Goal: Communication & Community: Answer question/provide support

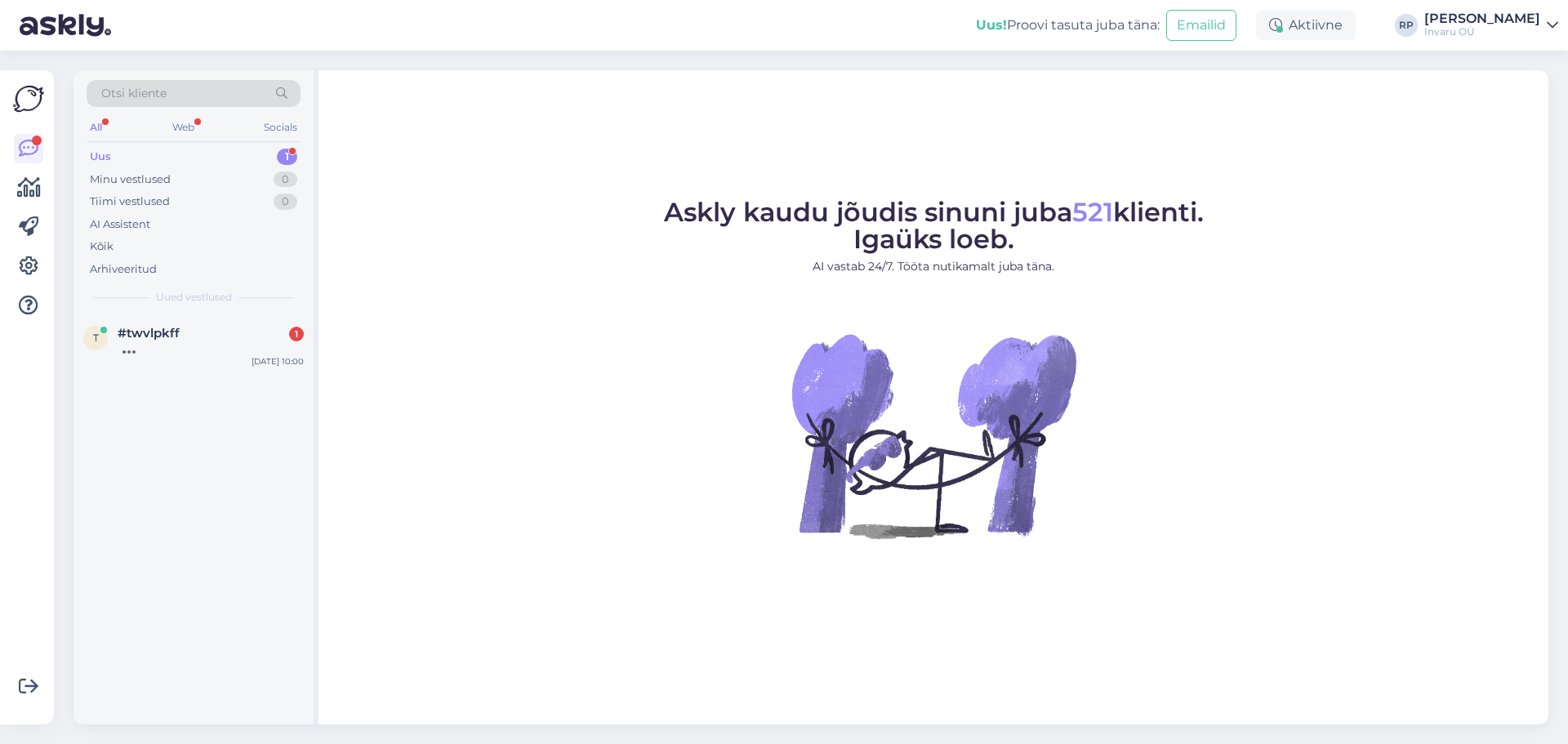
click at [107, 152] on div "Uus" at bounding box center [100, 156] width 21 height 16
click at [152, 330] on span "#twvlpkff" at bounding box center [148, 333] width 62 height 15
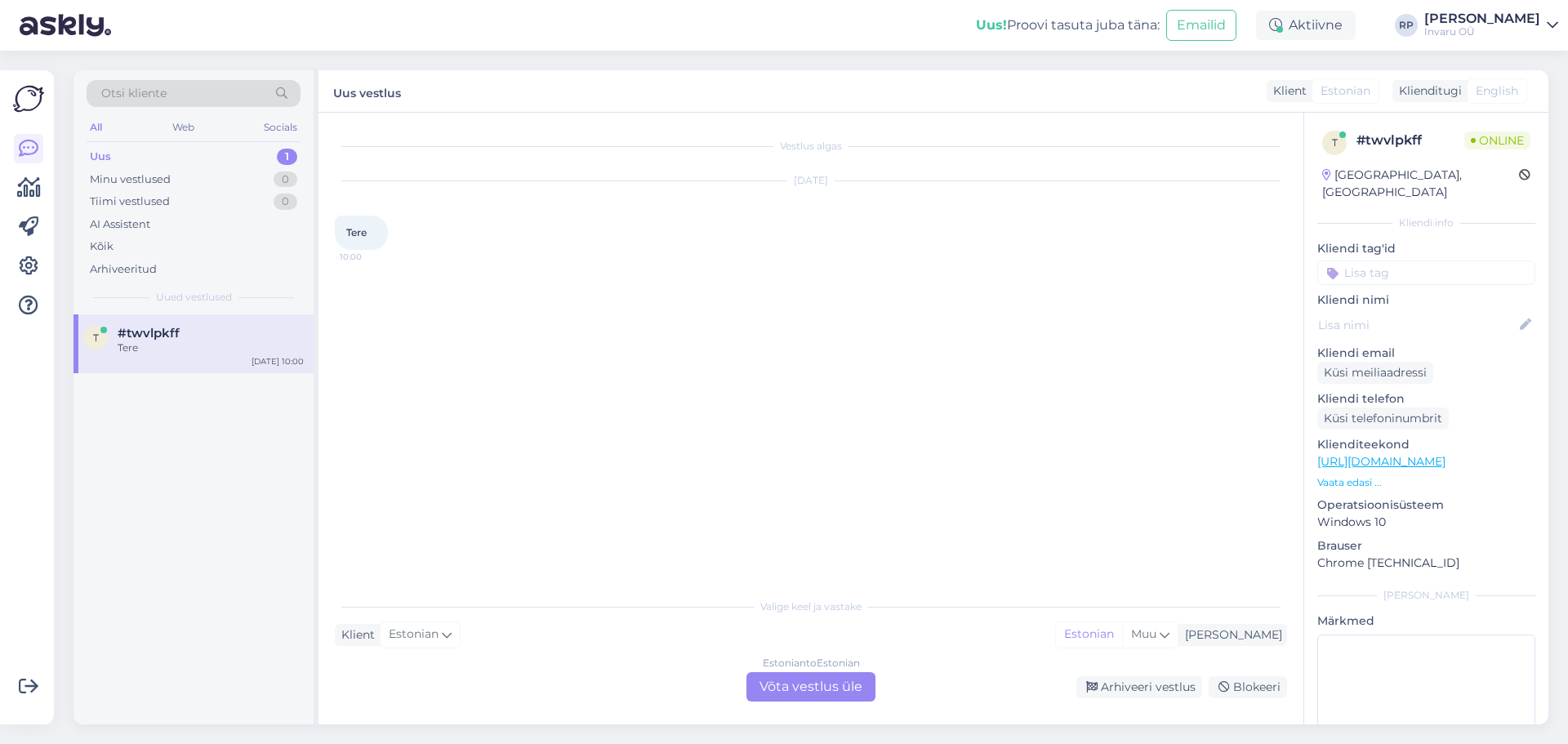
click at [811, 684] on div "Estonian to Estonian Võta vestlus üle" at bounding box center [811, 687] width 129 height 30
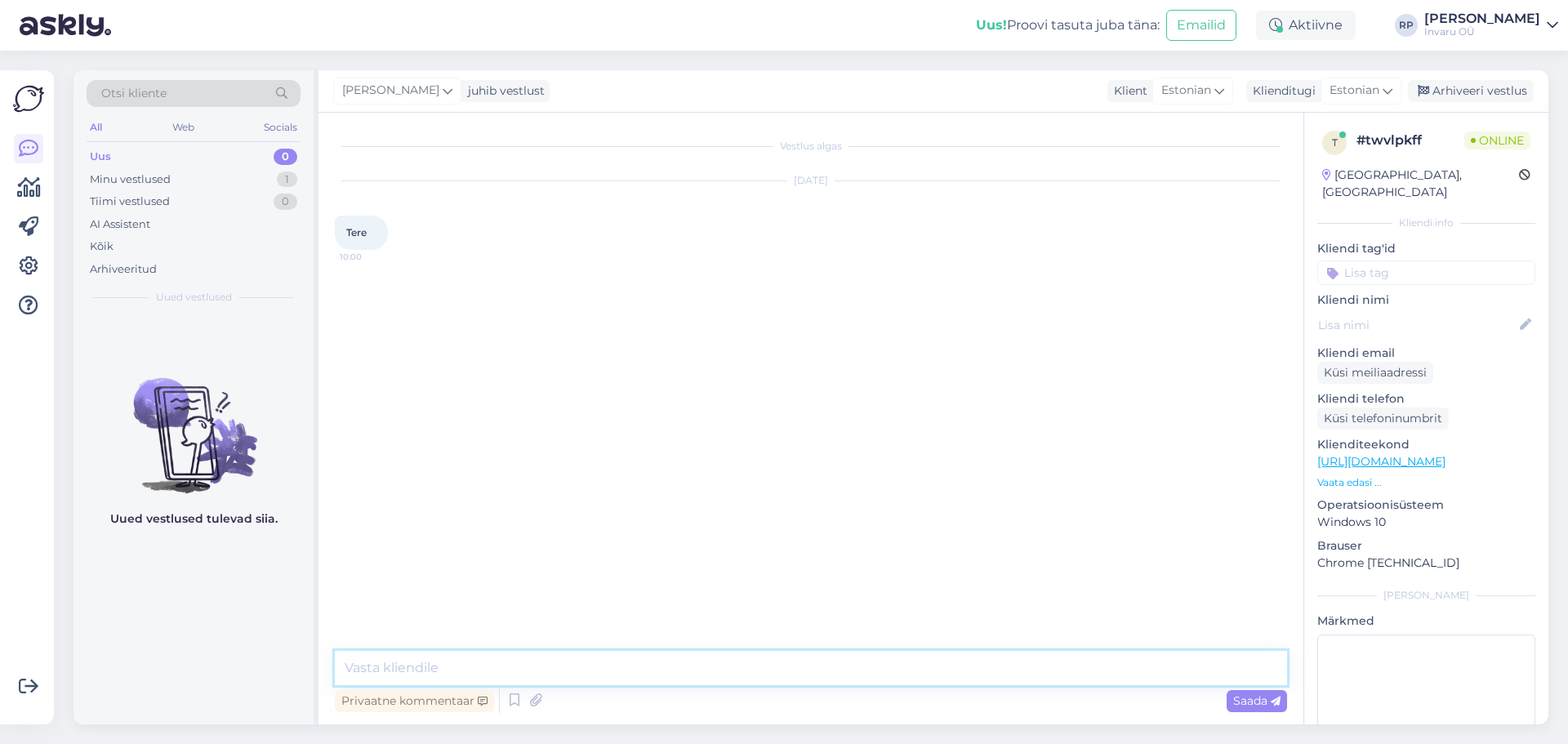
click at [449, 662] on textarea at bounding box center [810, 668] width 952 height 34
click at [509, 698] on icon at bounding box center [515, 700] width 20 height 25
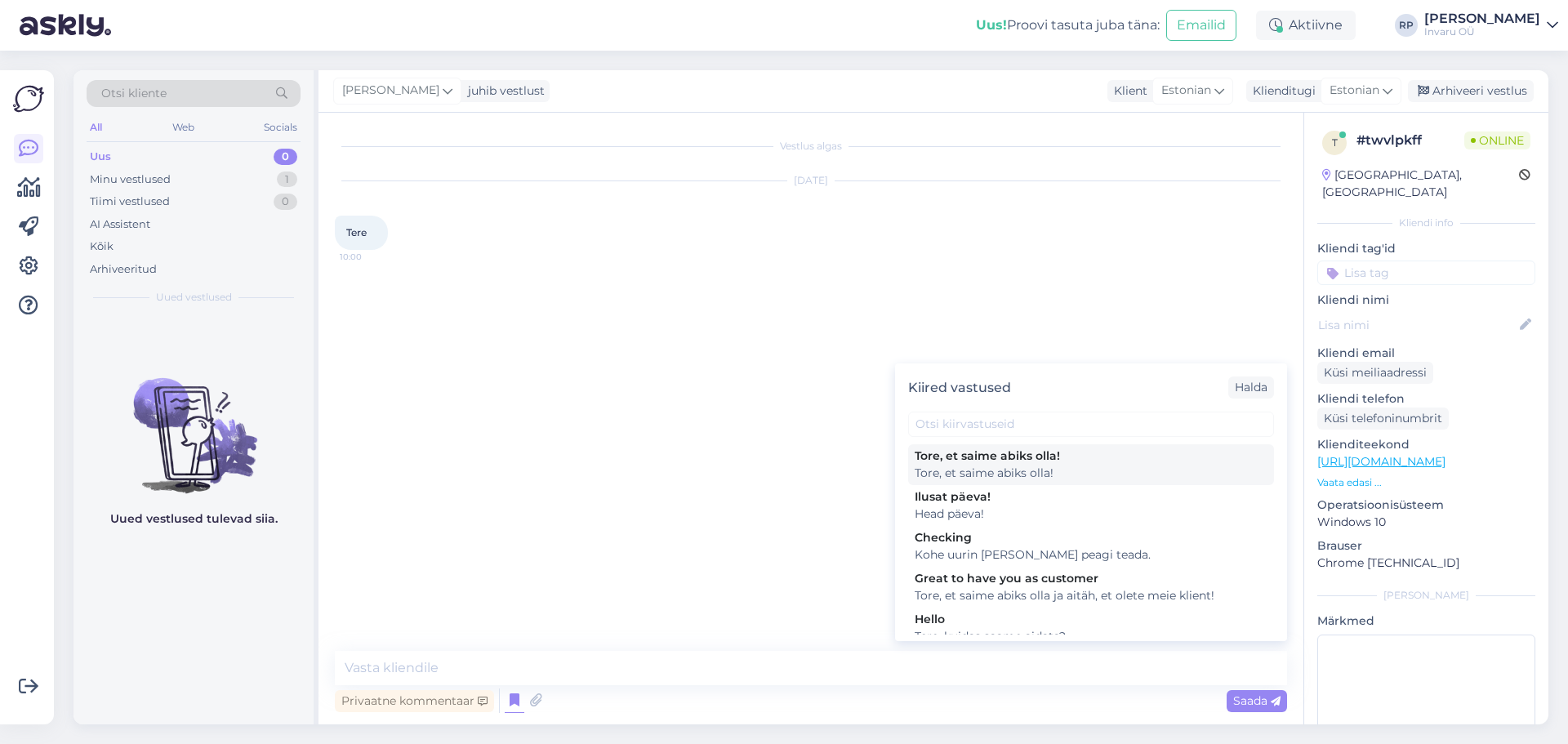
scroll to position [82, 0]
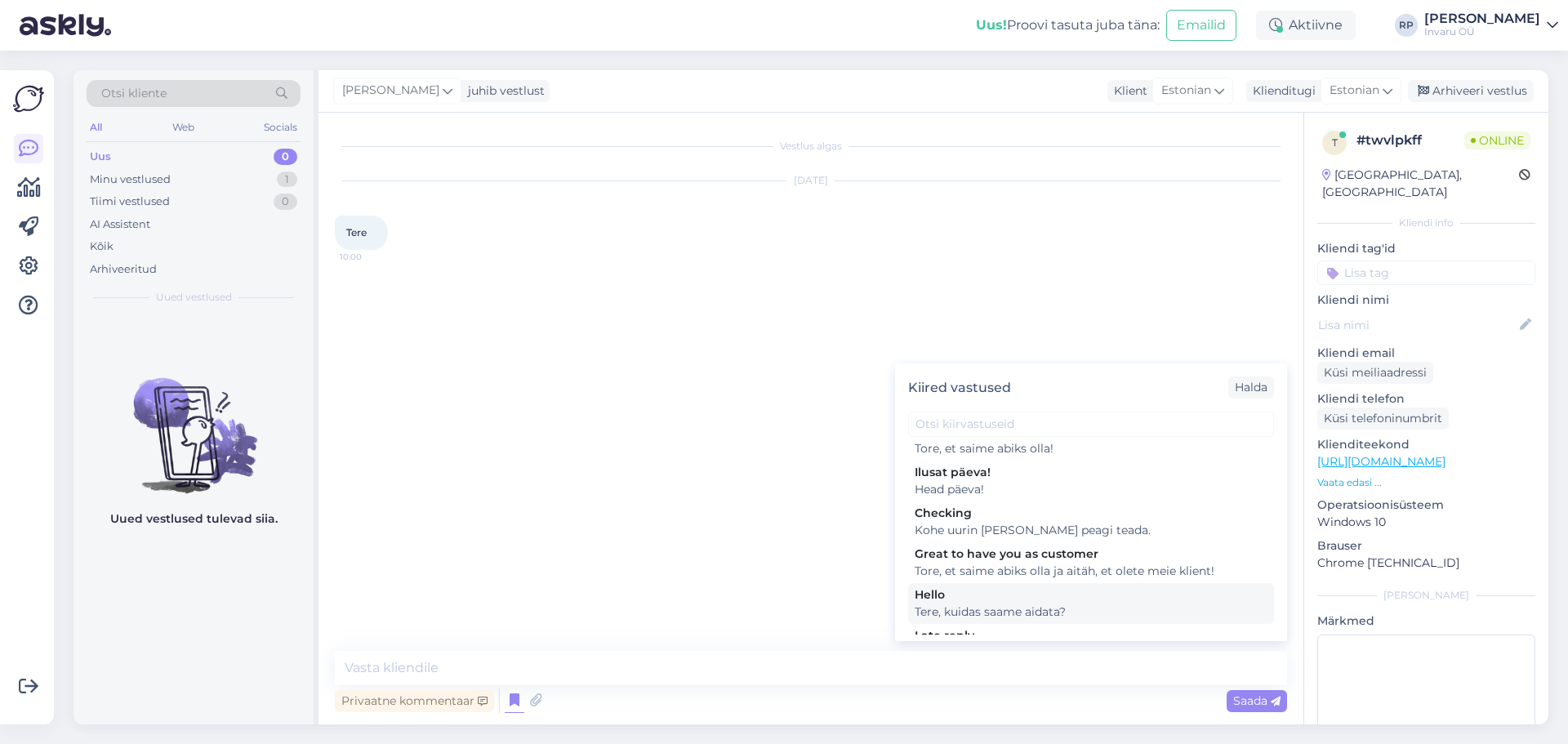
click at [1043, 604] on div "Tere, kuidas saame aidata?" at bounding box center [1091, 612] width 352 height 17
type textarea "Tere, kuidas saame aidata?"
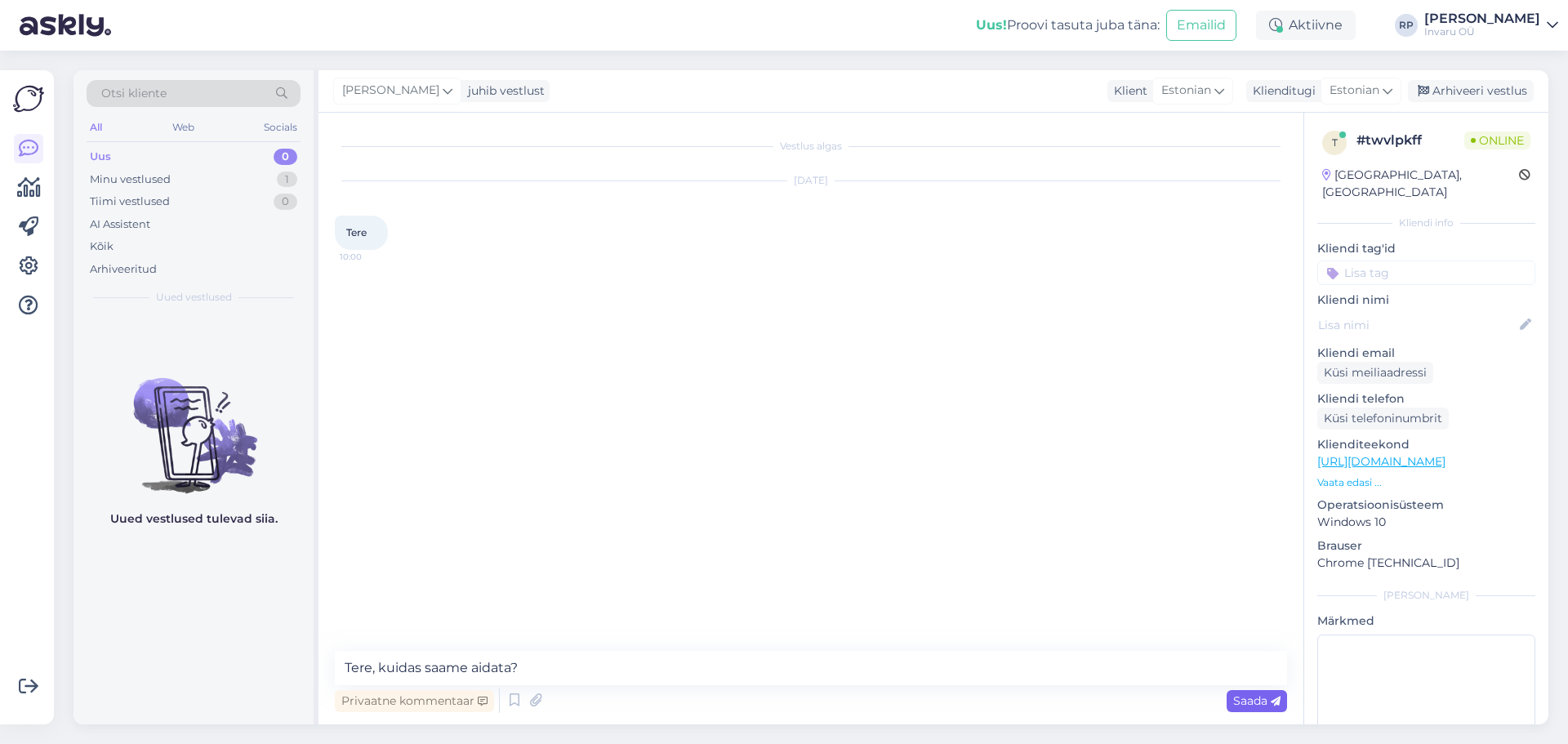
click at [1266, 698] on span "Saada" at bounding box center [1256, 700] width 48 height 15
click at [434, 669] on textarea at bounding box center [810, 668] width 952 height 34
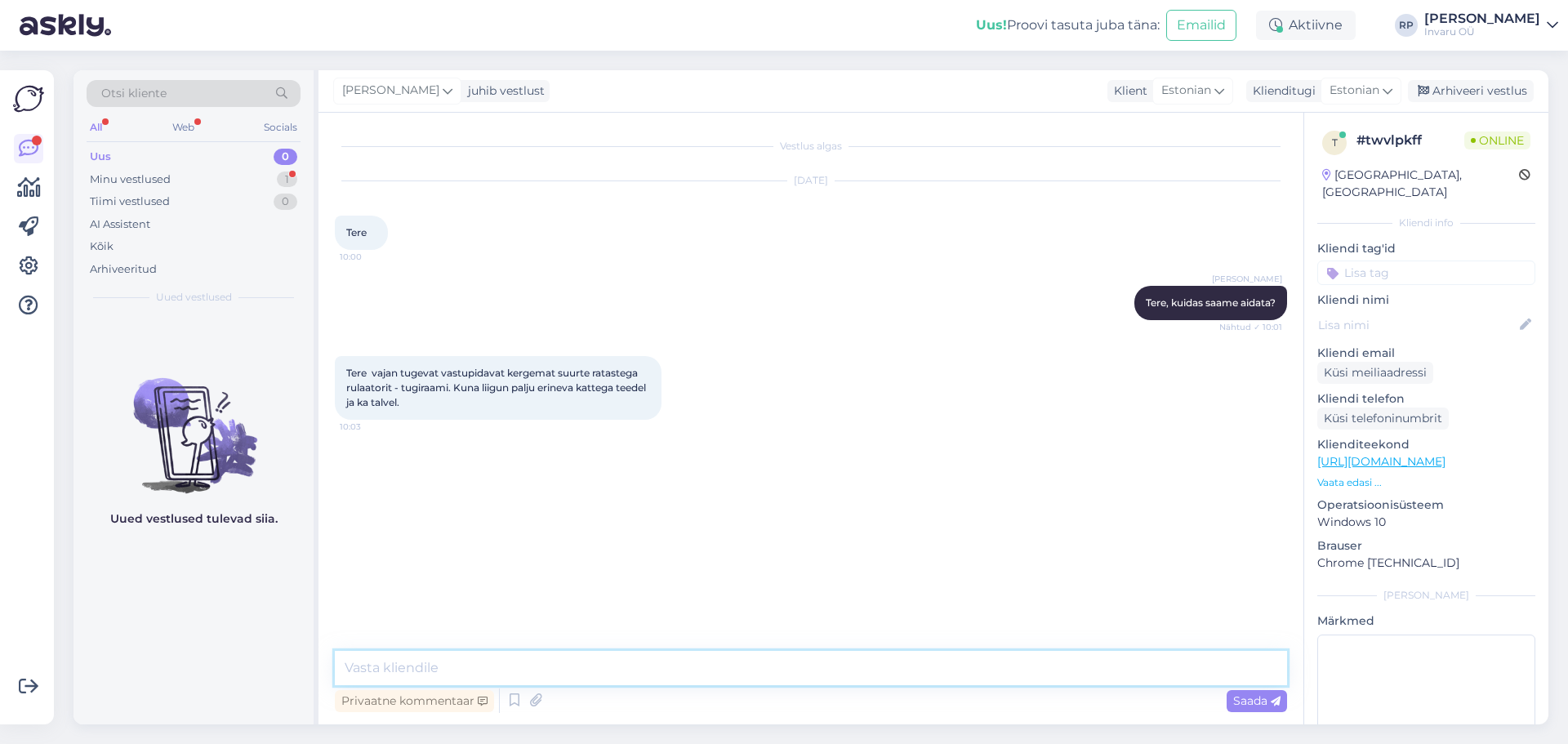
click at [469, 652] on textarea at bounding box center [810, 668] width 952 height 34
paste textarea "[URL][DOMAIN_NAME][PERSON_NAME]"
type textarea "pakkuda on [URL][DOMAIN_NAME][PERSON_NAME]"
click at [1256, 692] on div "Saada" at bounding box center [1256, 701] width 61 height 22
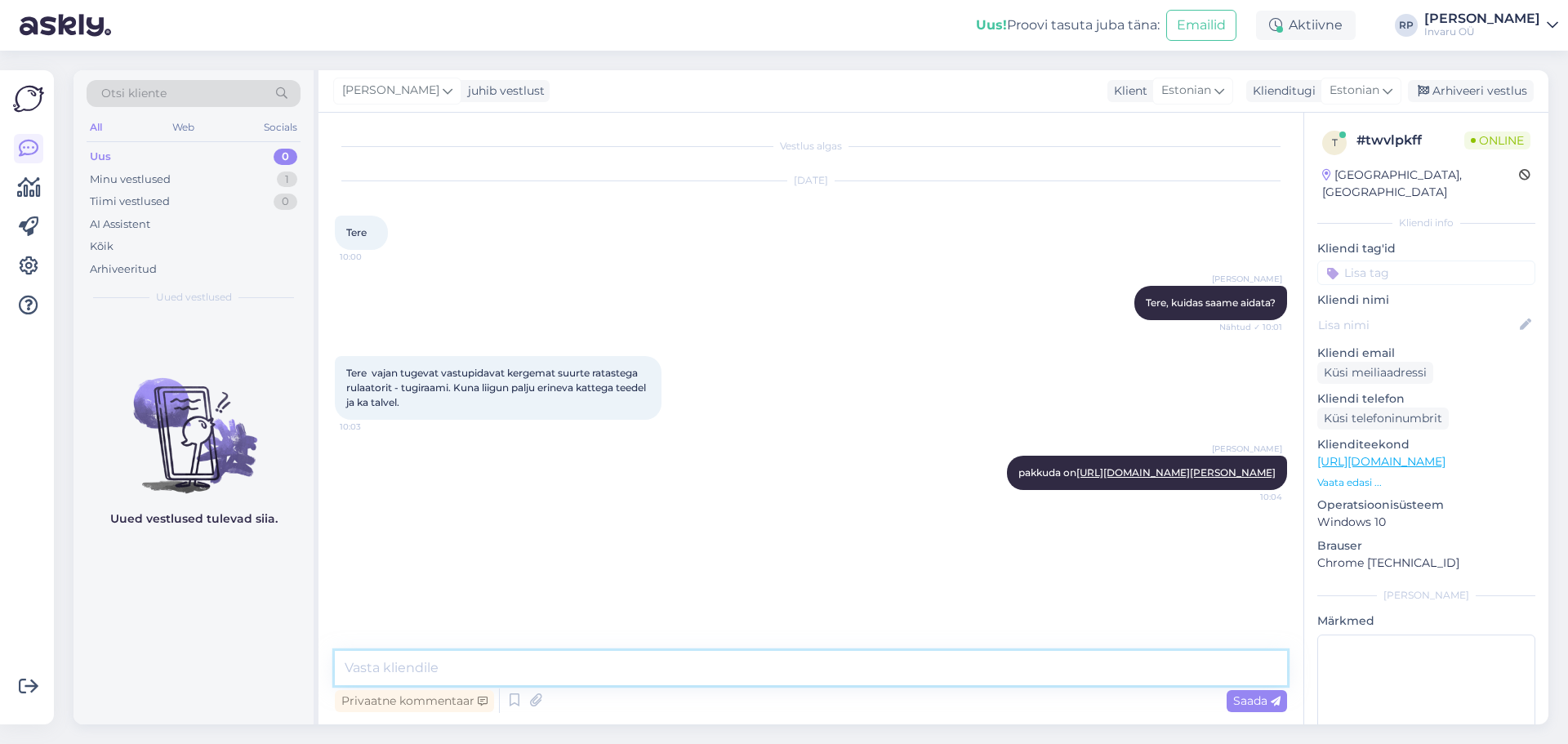
click at [593, 662] on textarea at bounding box center [810, 668] width 952 height 34
type textarea "kõige suuremate ratastega"
paste textarea "Istme kõrgus maast 64 cm Kaal 11,4 kg Kasutaja maksimaalne kaal 150 kg Käetuged…"
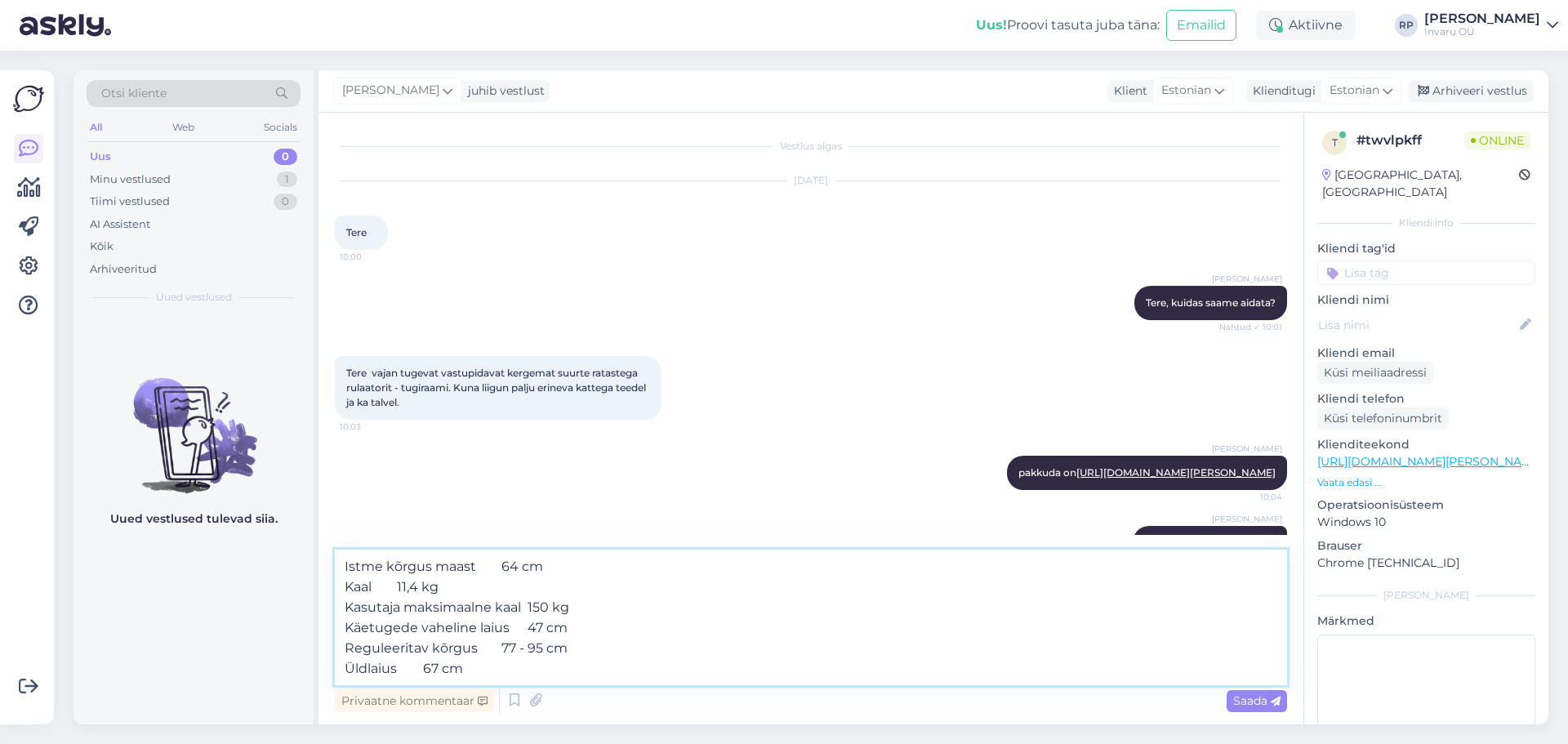
type textarea "Istme kõrgus maast 64 cm Kaal 11,4 kg Kasutaja maksimaalne kaal 150 kg Käetuged…"
click at [1248, 698] on span "Saada" at bounding box center [1256, 700] width 48 height 15
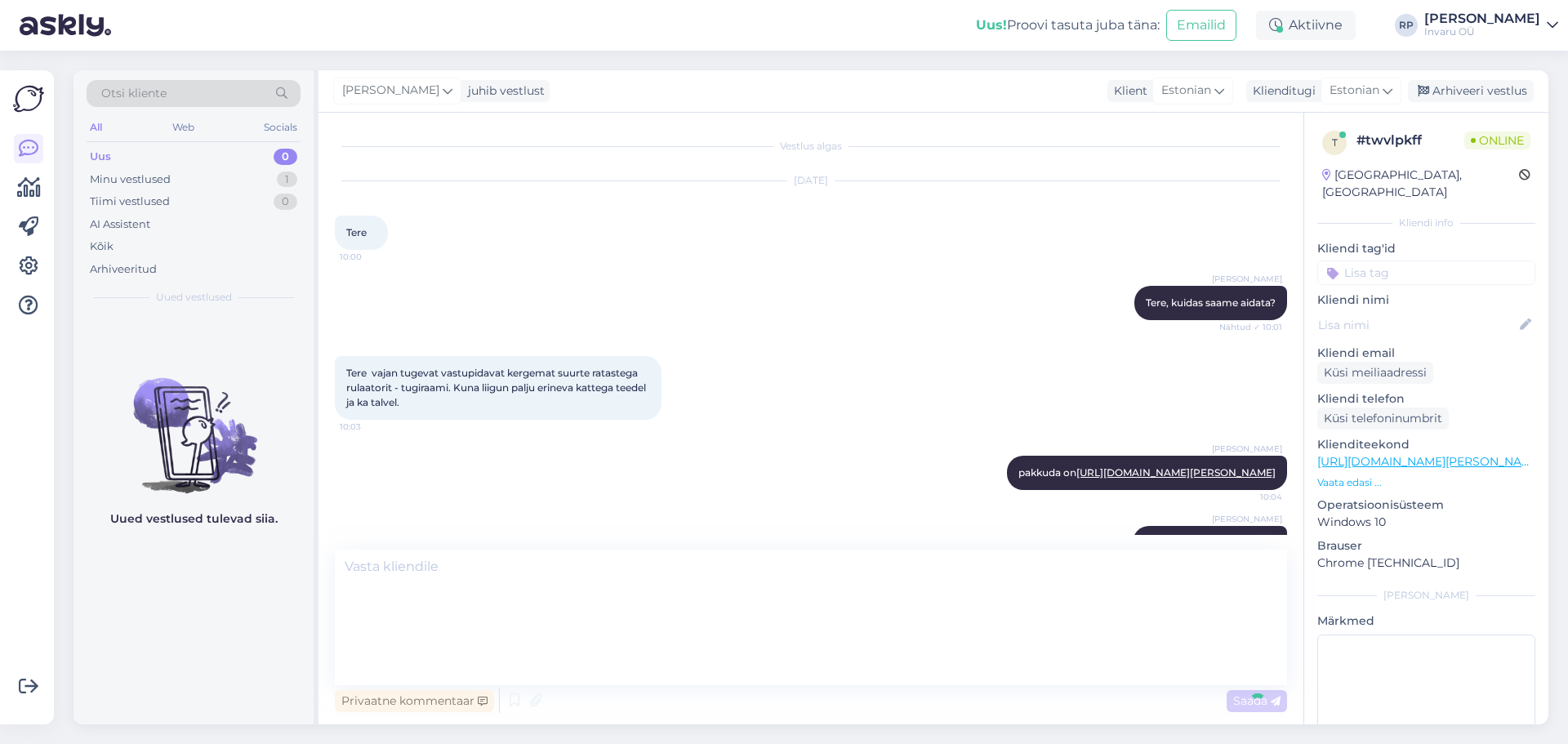
scroll to position [101, 0]
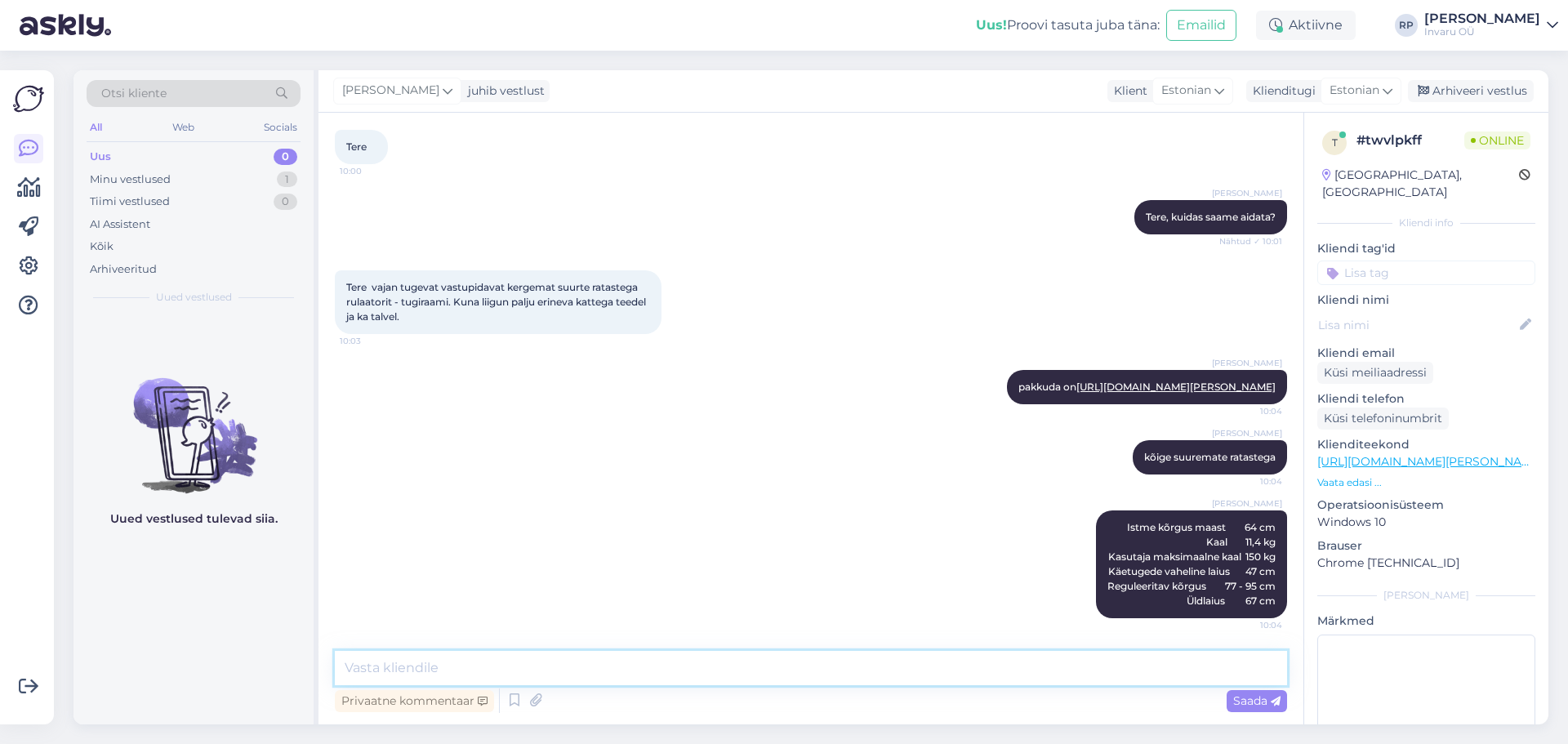
click at [483, 666] on textarea at bounding box center [810, 668] width 952 height 34
drag, startPoint x: 426, startPoint y: 669, endPoint x: 320, endPoint y: 634, distance: 111.6
click at [320, 634] on div "Vestlus algas [DATE] Tere 10:00 [PERSON_NAME], kuidas saame aidata? Nähtud ✓ 10…" at bounding box center [810, 418] width 985 height 612
type textarea "saab nii üürida [PERSON_NAME]"
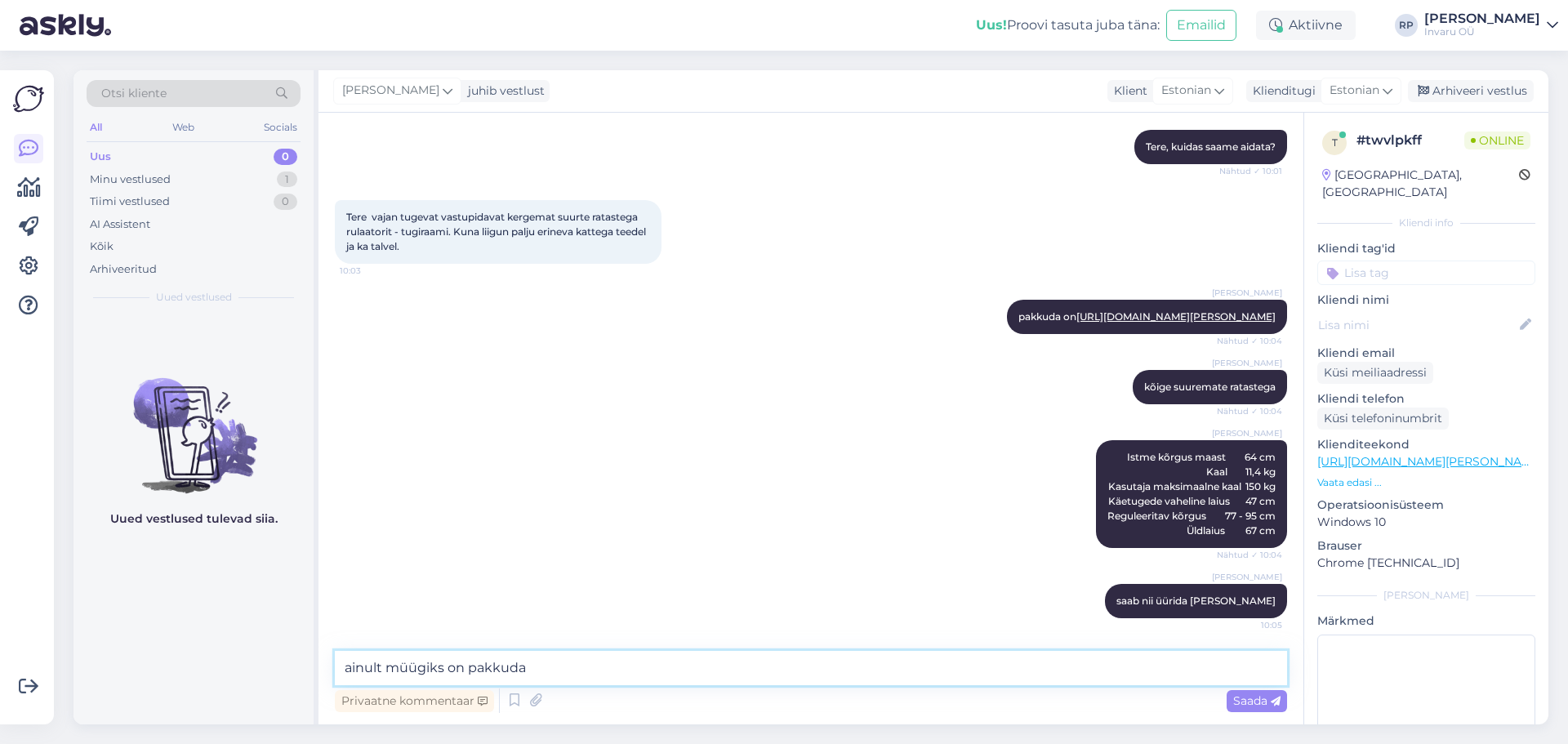
scroll to position [188, 0]
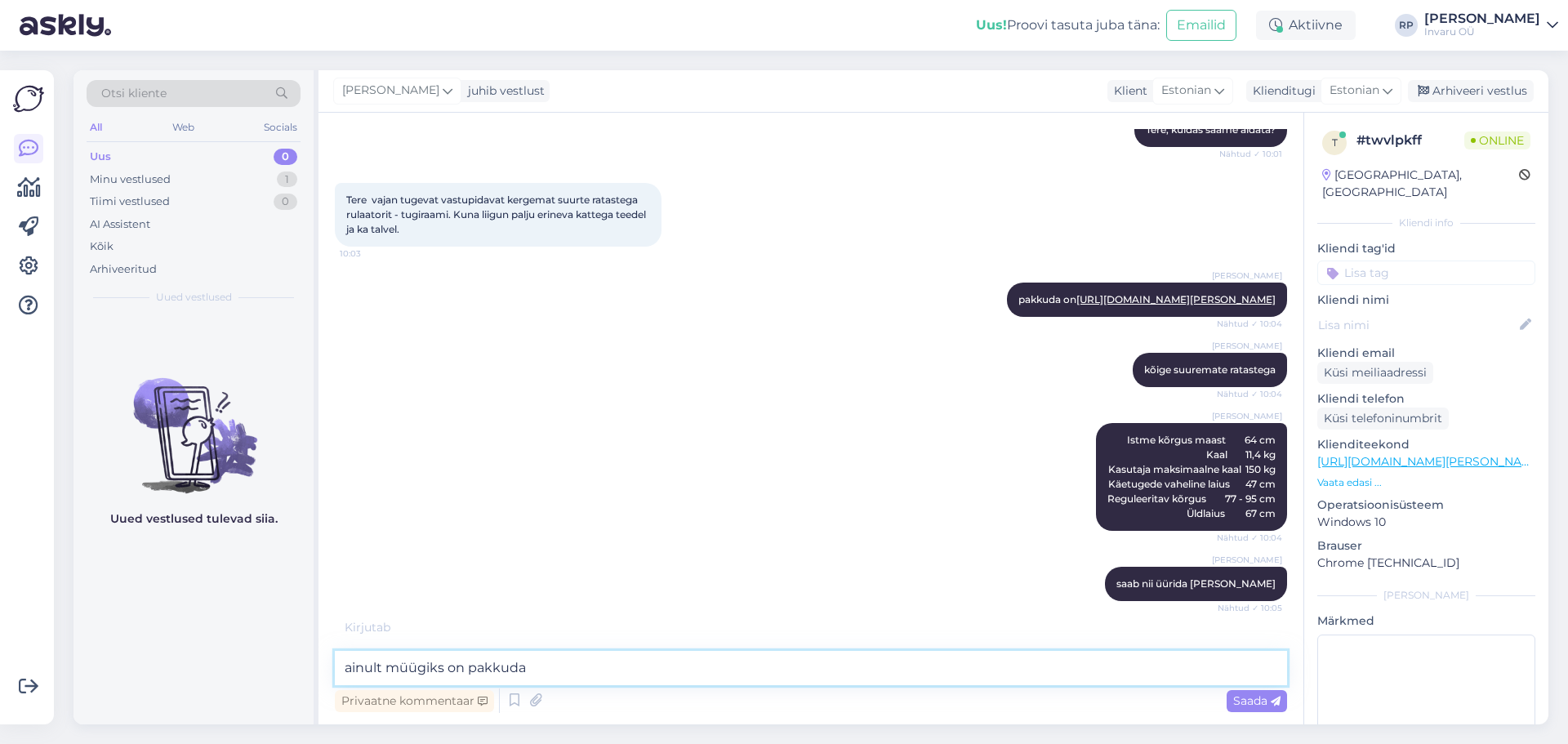
paste textarea "[URL][DOMAIN_NAME]"
type textarea "ainult müügiks on pakkuda [URL][DOMAIN_NAME]"
click at [1241, 696] on span "Saada" at bounding box center [1256, 700] width 48 height 15
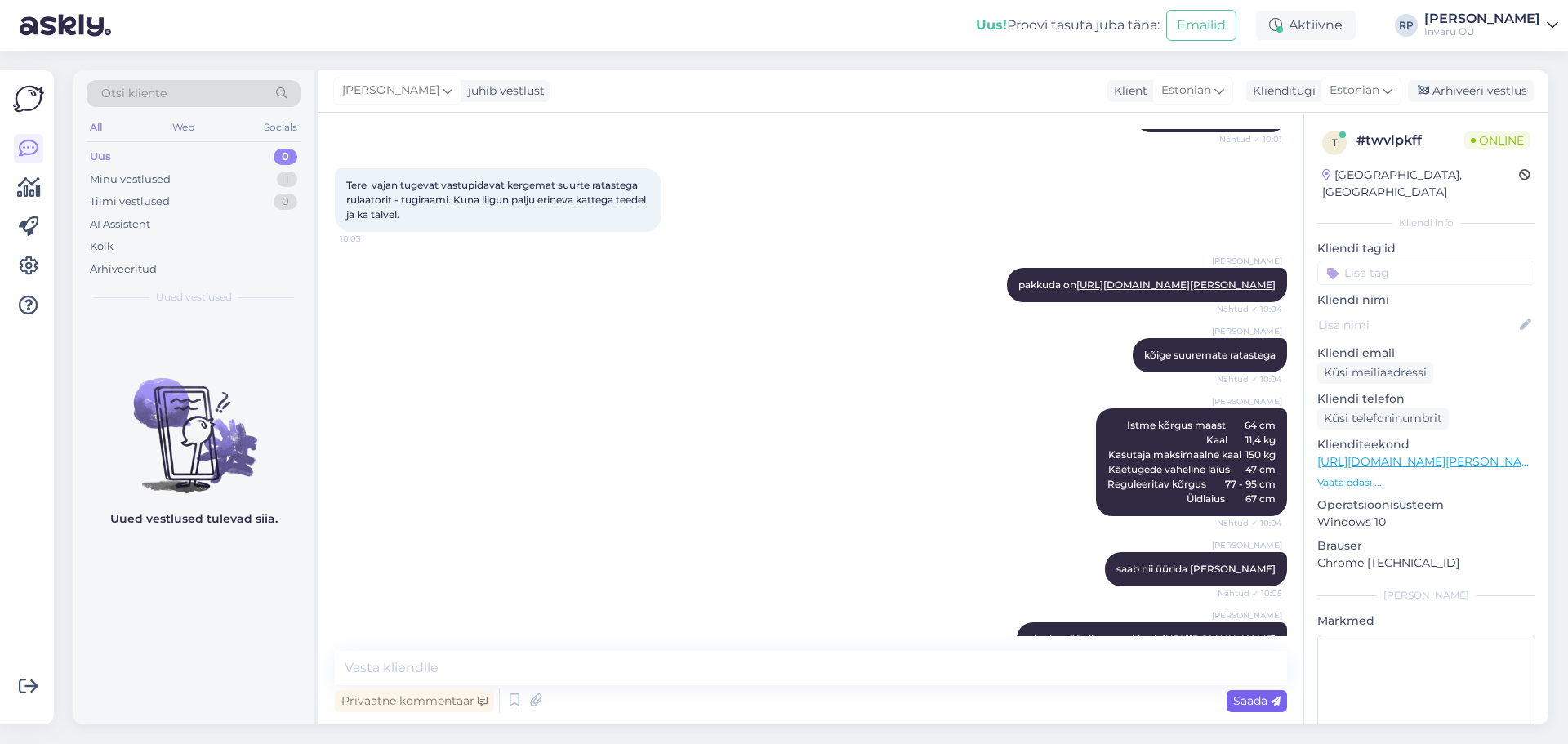
scroll to position [256, 0]
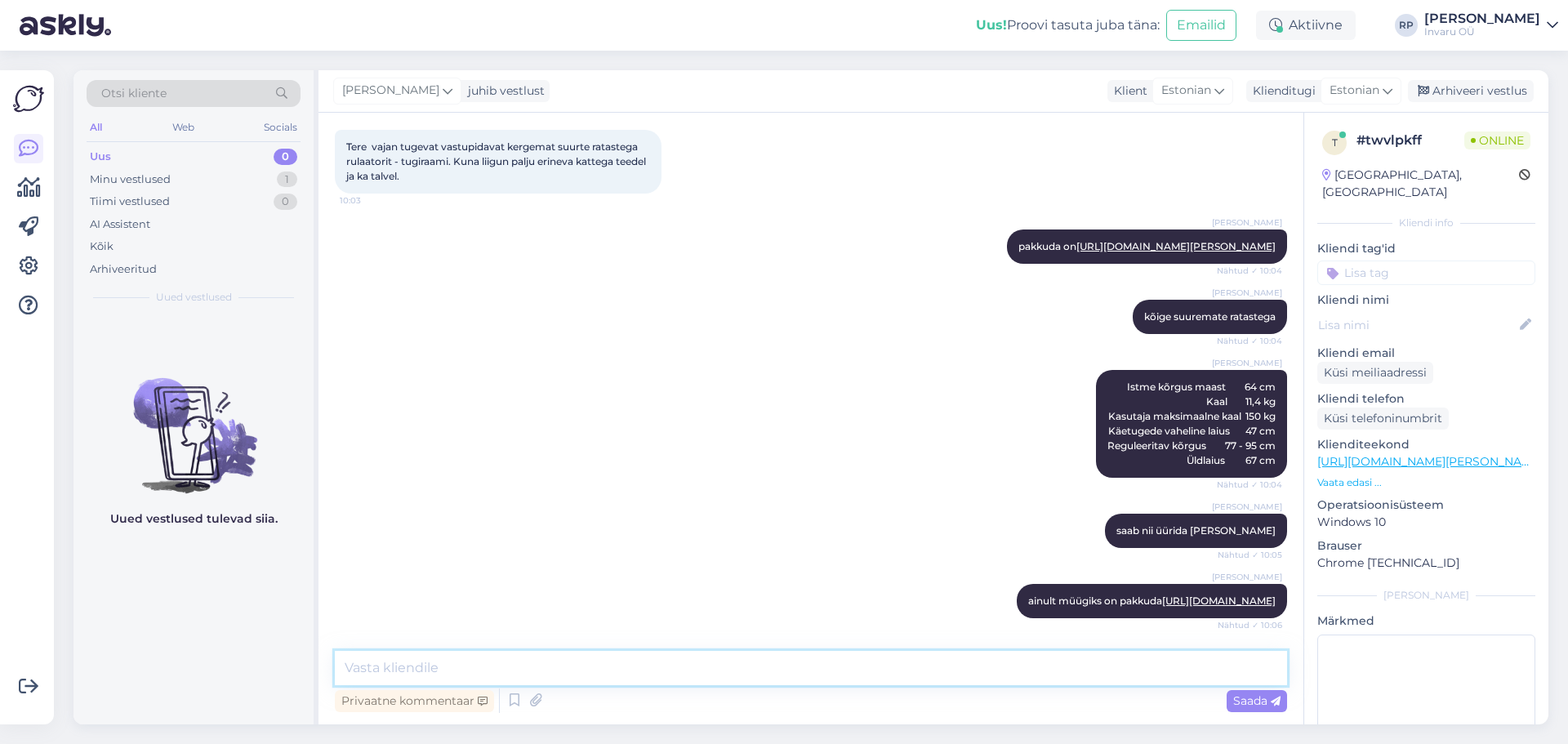
paste textarea "Kaal 9,78 kg Kasutaja maksimaalne kaal 150 kg Pikkus 76,4 cm Reguleeritav kõrgu…"
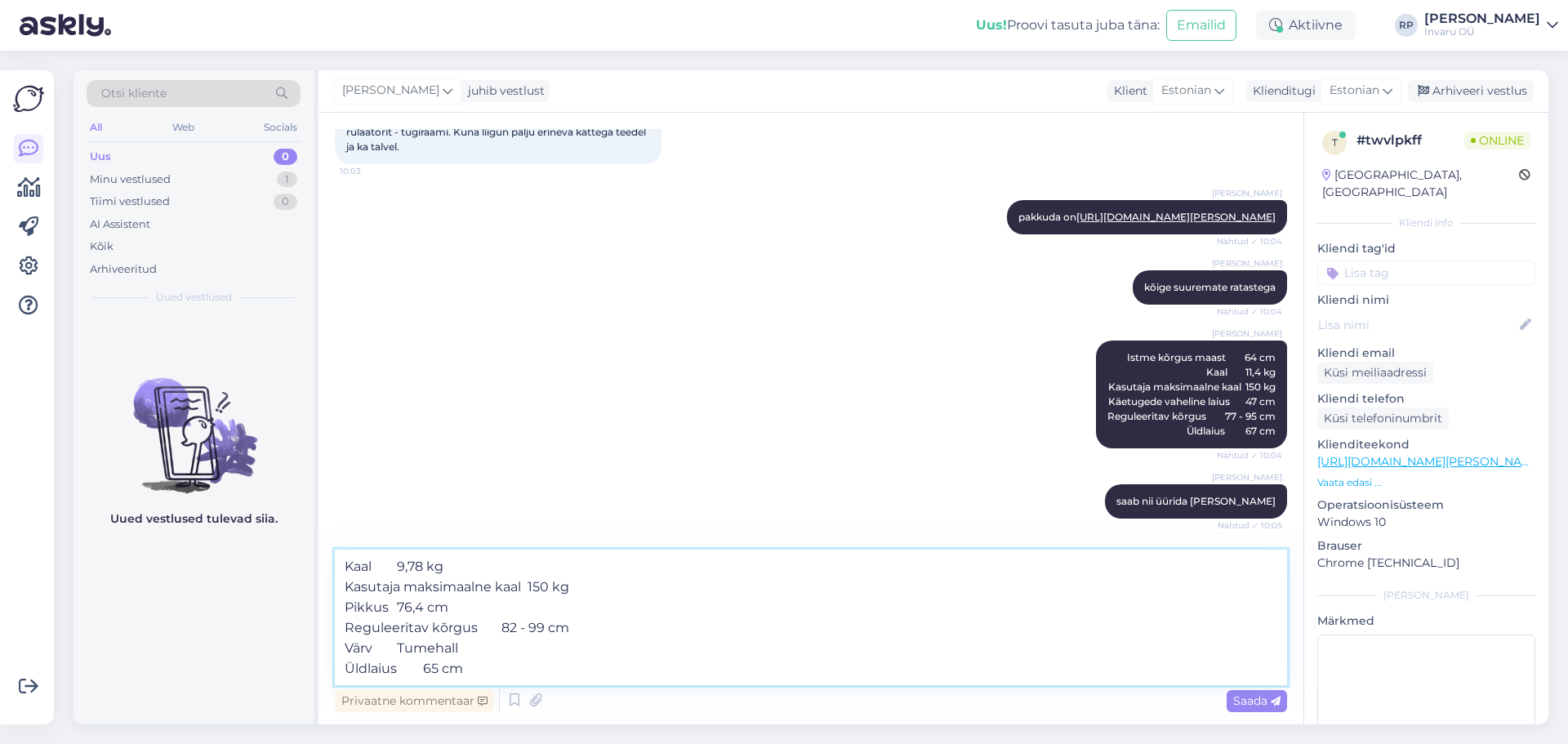
scroll to position [273, 0]
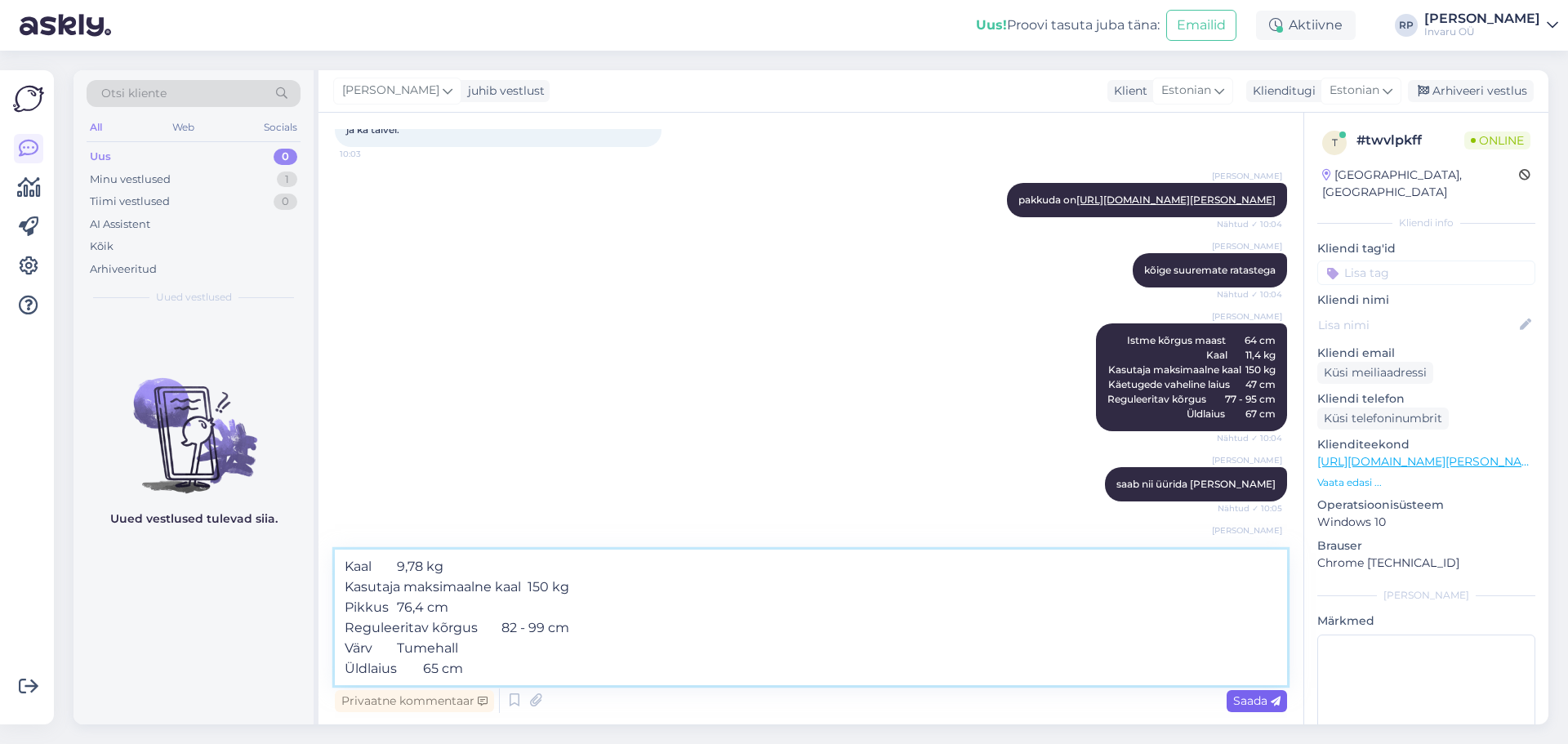
type textarea "Kaal 9,78 kg Kasutaja maksimaalne kaal 150 kg Pikkus 76,4 cm Reguleeritav kõrgu…"
click at [1242, 697] on span "Saada" at bounding box center [1256, 700] width 48 height 15
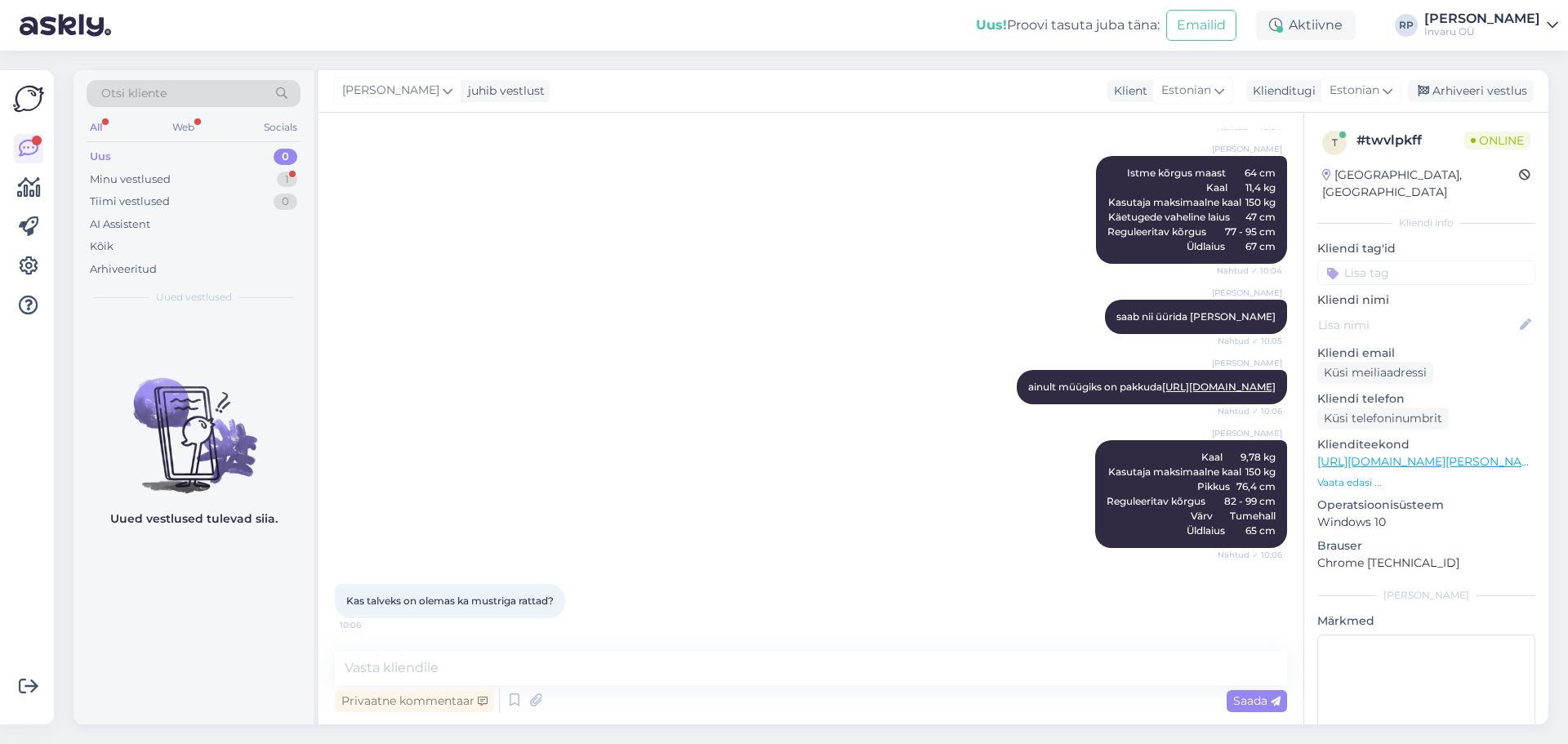
scroll to position [540, 0]
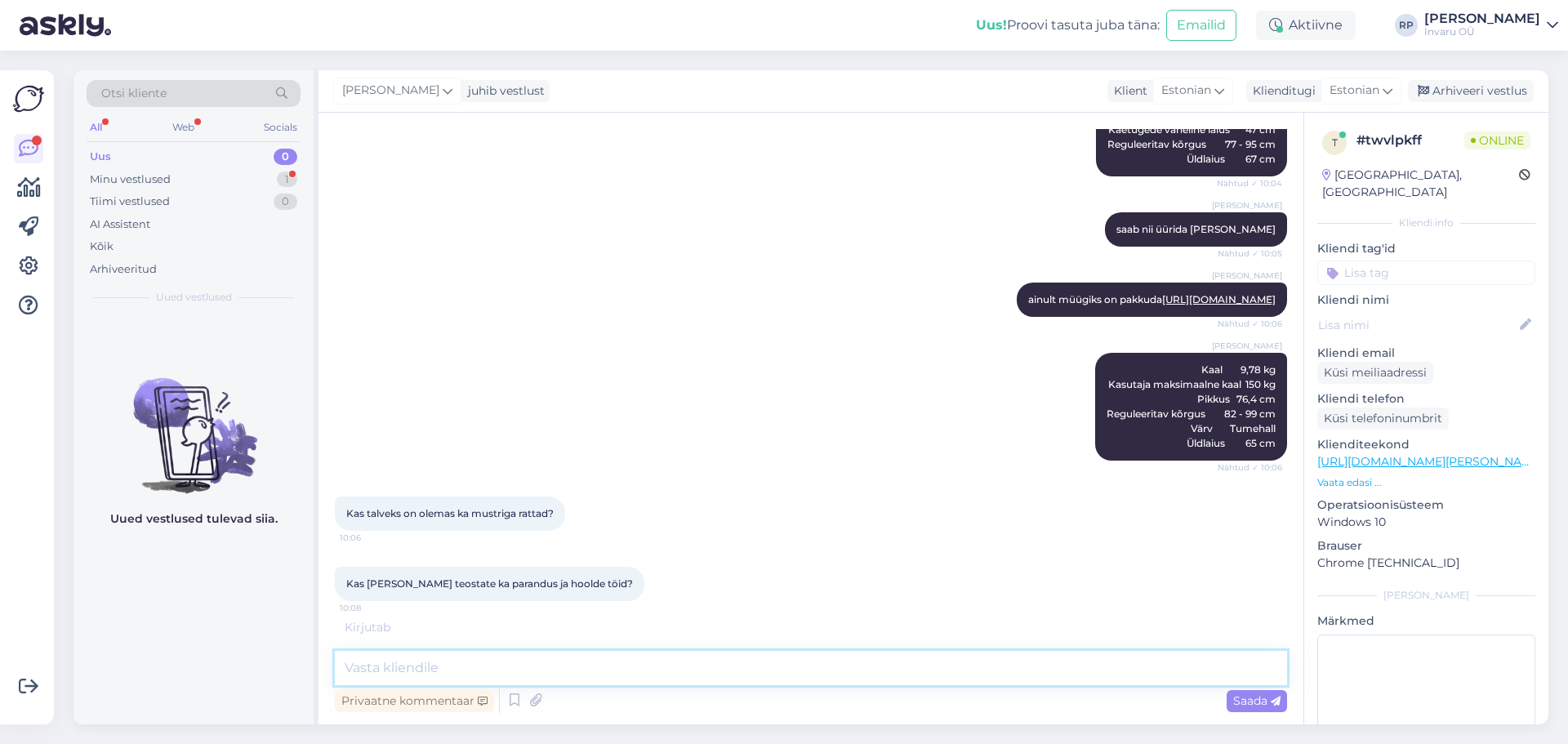
click at [444, 663] on textarea at bounding box center [810, 668] width 952 height 34
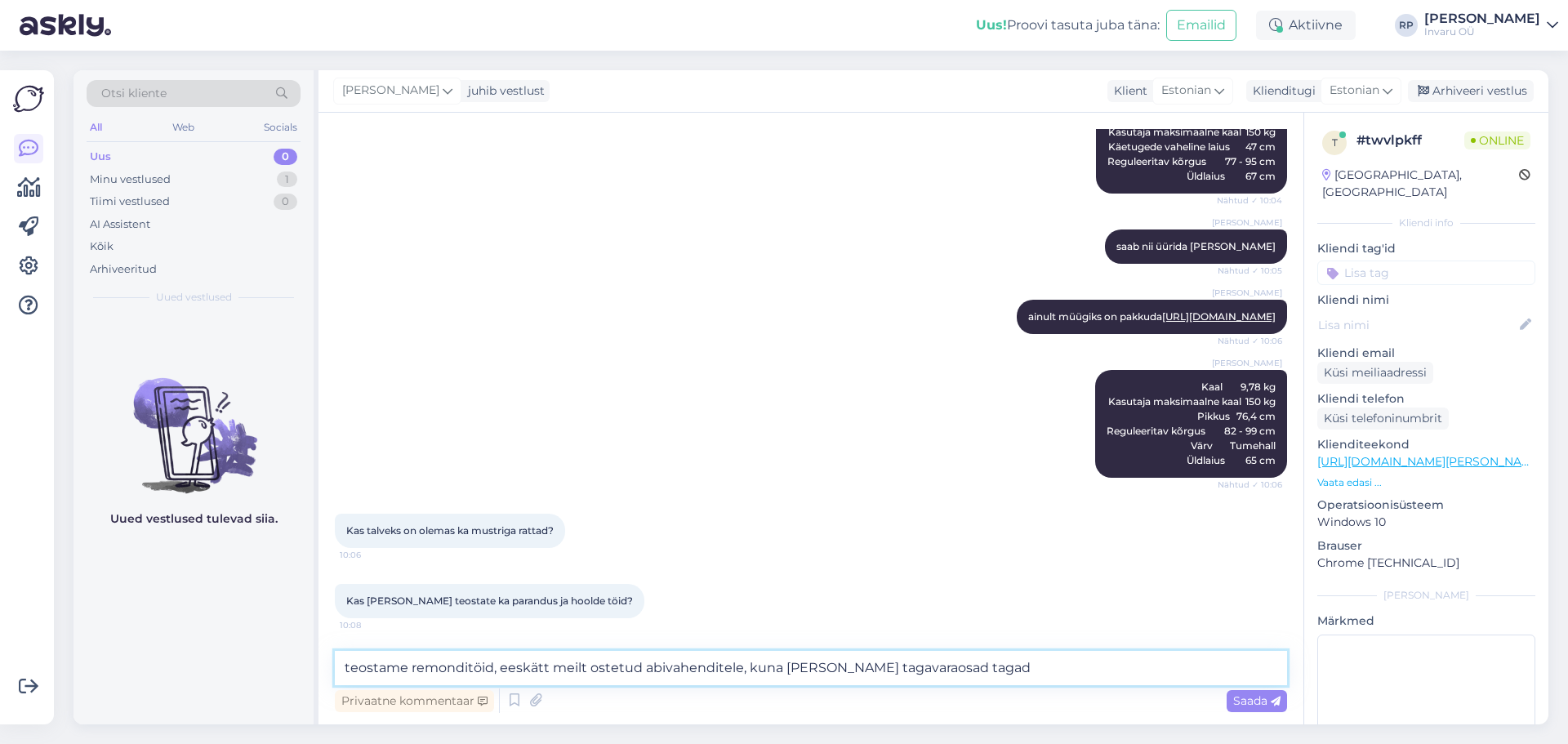
type textarea "teostame remonditöid, eeskätt meilt ostetud abivahenditele, kuna [PERSON_NAME] …"
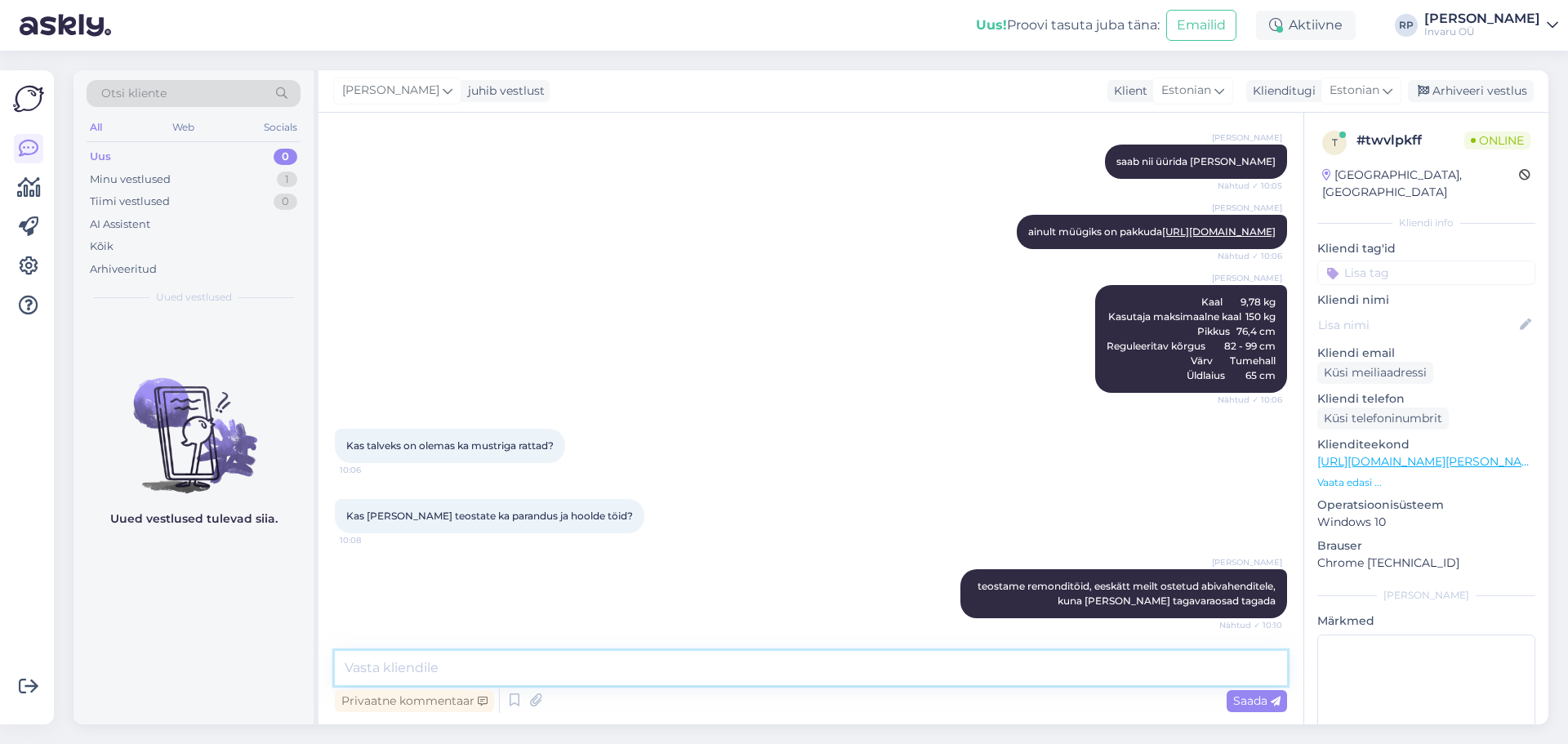
scroll to position [710, 0]
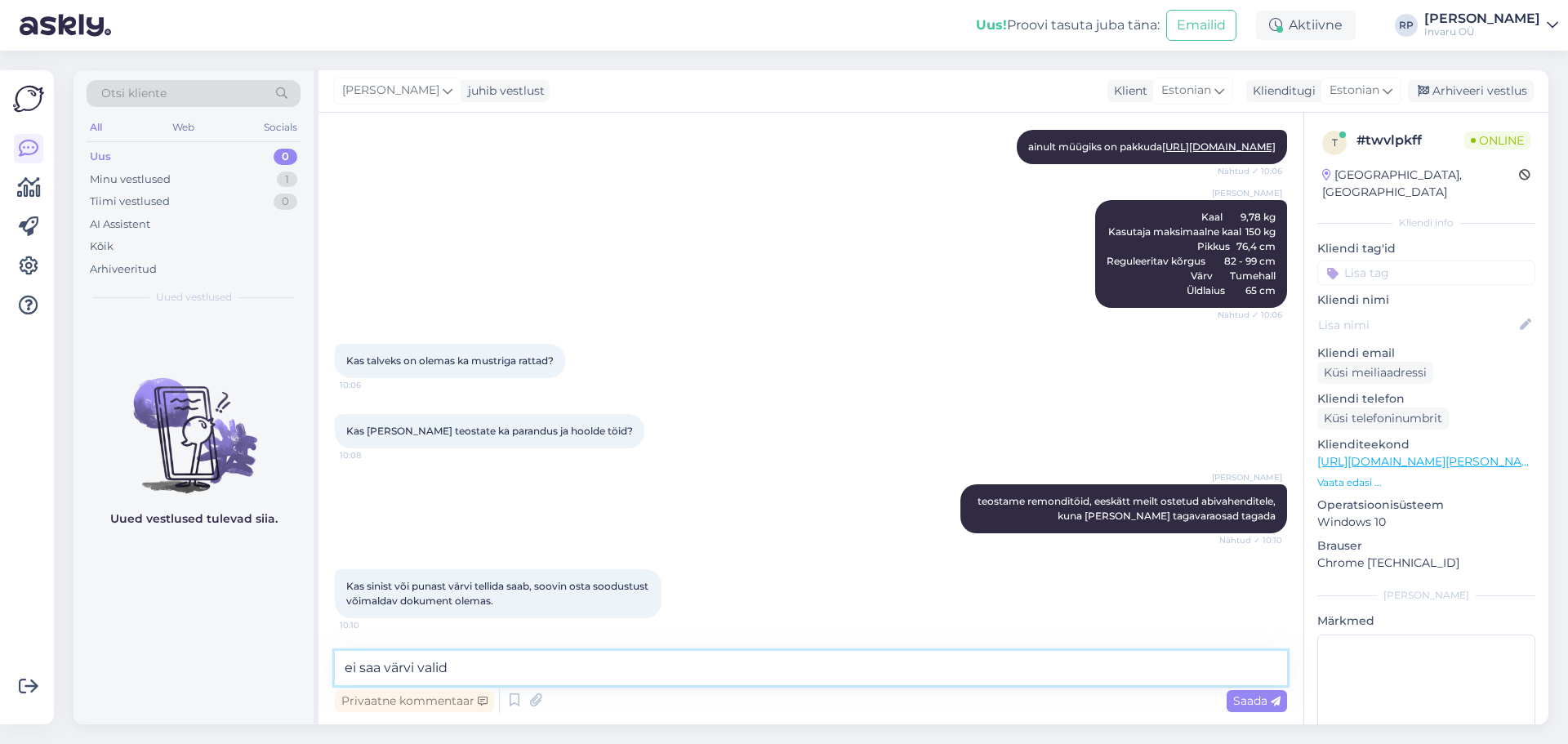
type textarea "ei saa värvi valida"
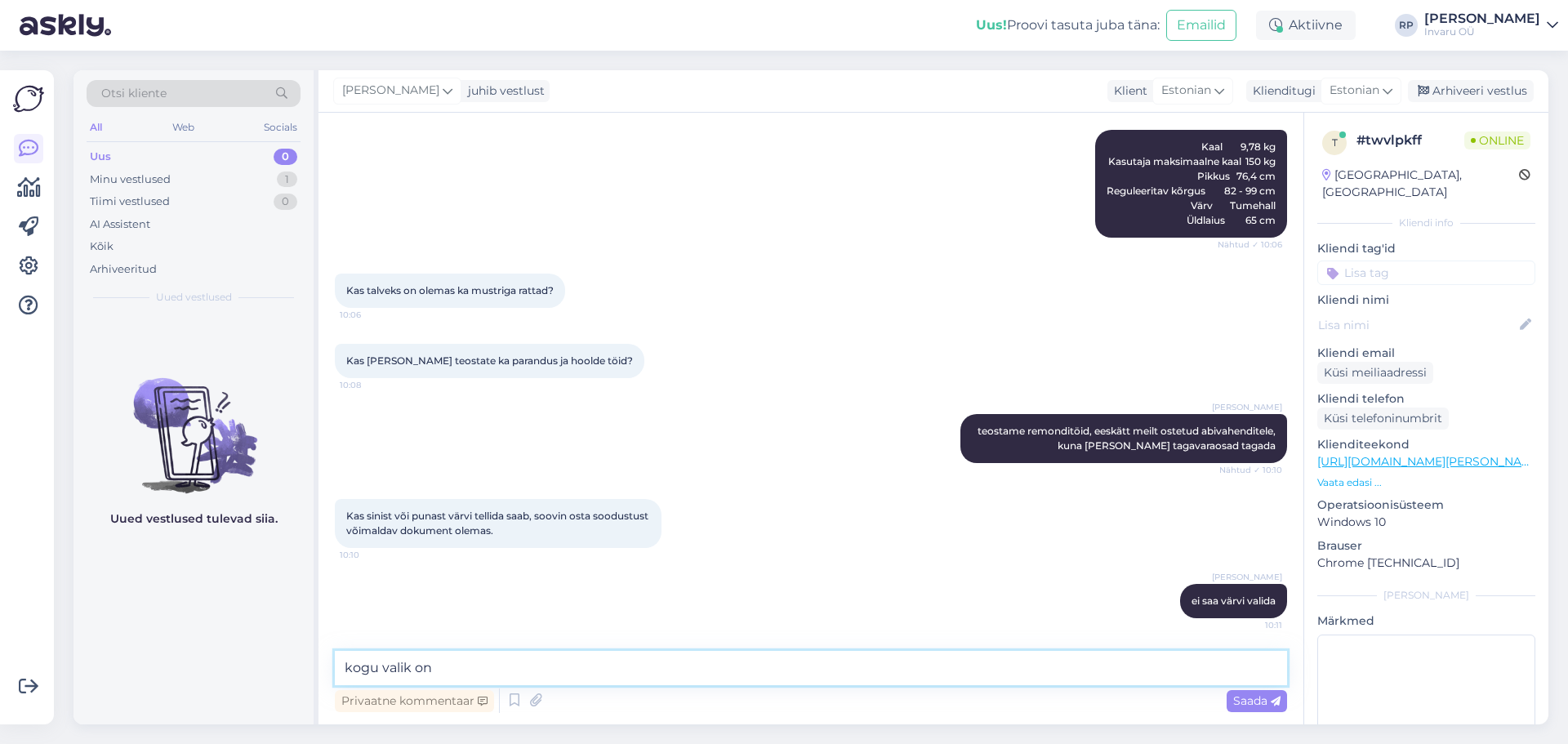
paste textarea "[URL][DOMAIN_NAME]"
type textarea "kogu valik on [URL][DOMAIN_NAME]"
click at [1258, 694] on span "Saada" at bounding box center [1256, 700] width 48 height 15
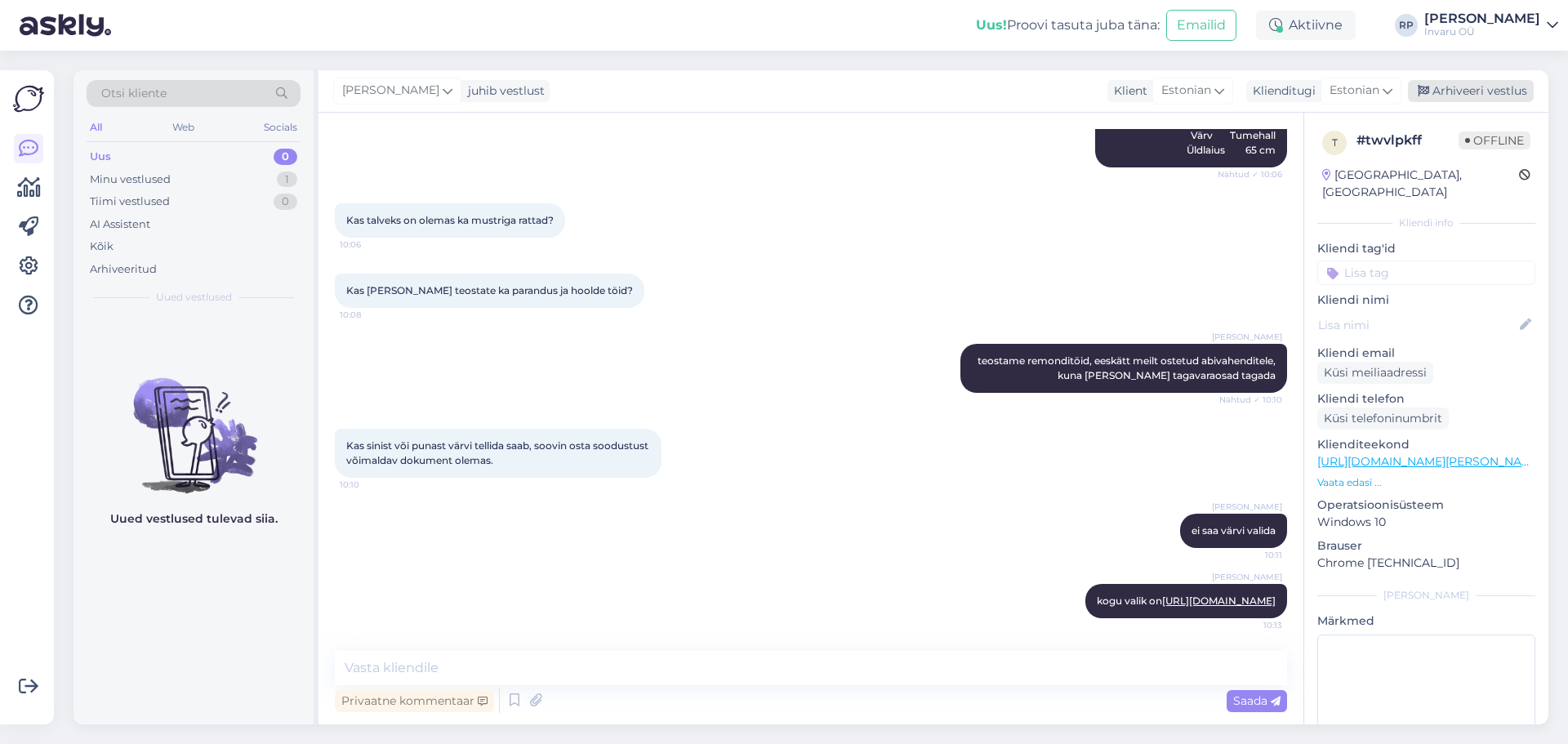
click at [1460, 86] on div "Arhiveeri vestlus" at bounding box center [1470, 91] width 125 height 22
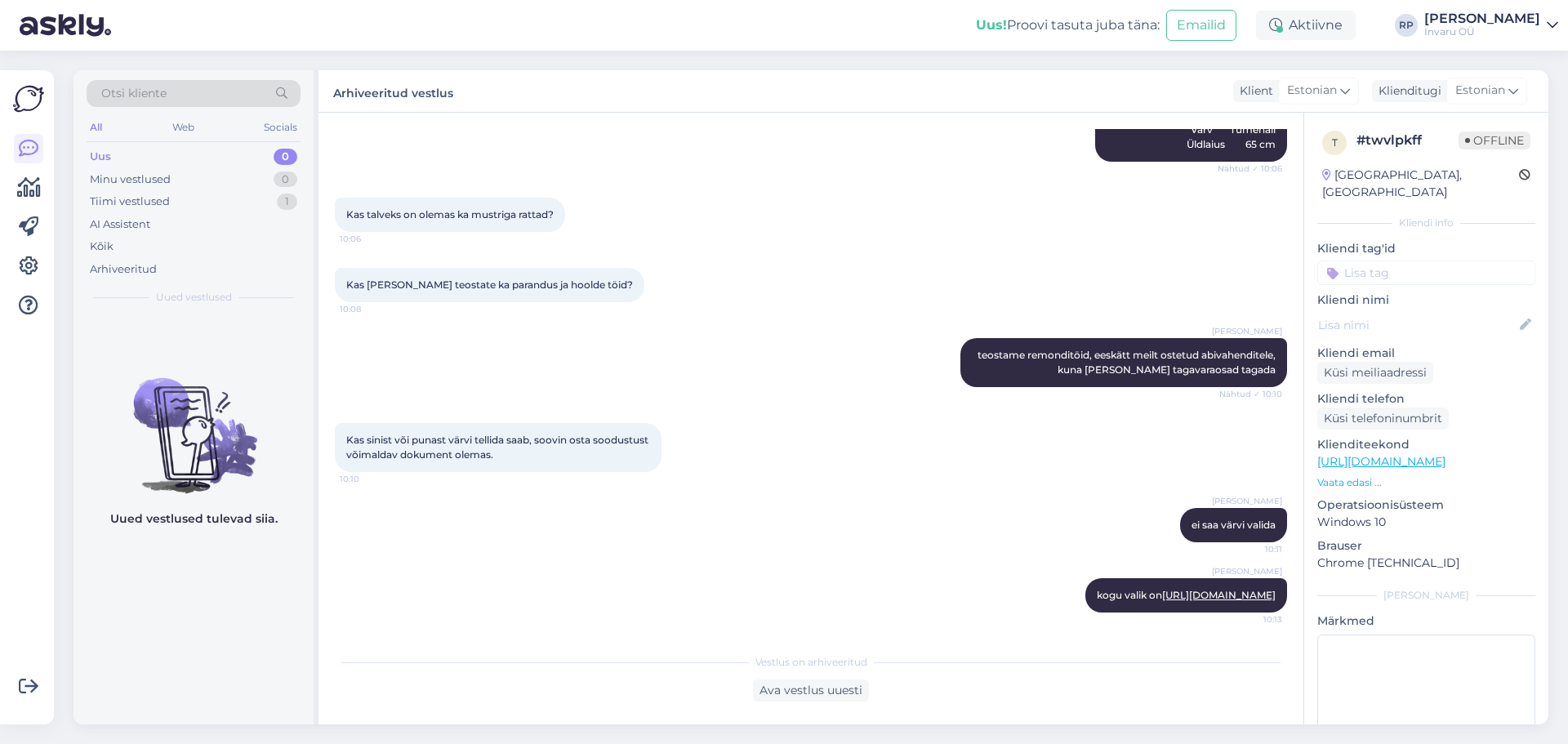
scroll to position [870, 0]
click at [110, 204] on div "Tiimi vestlused" at bounding box center [129, 201] width 80 height 16
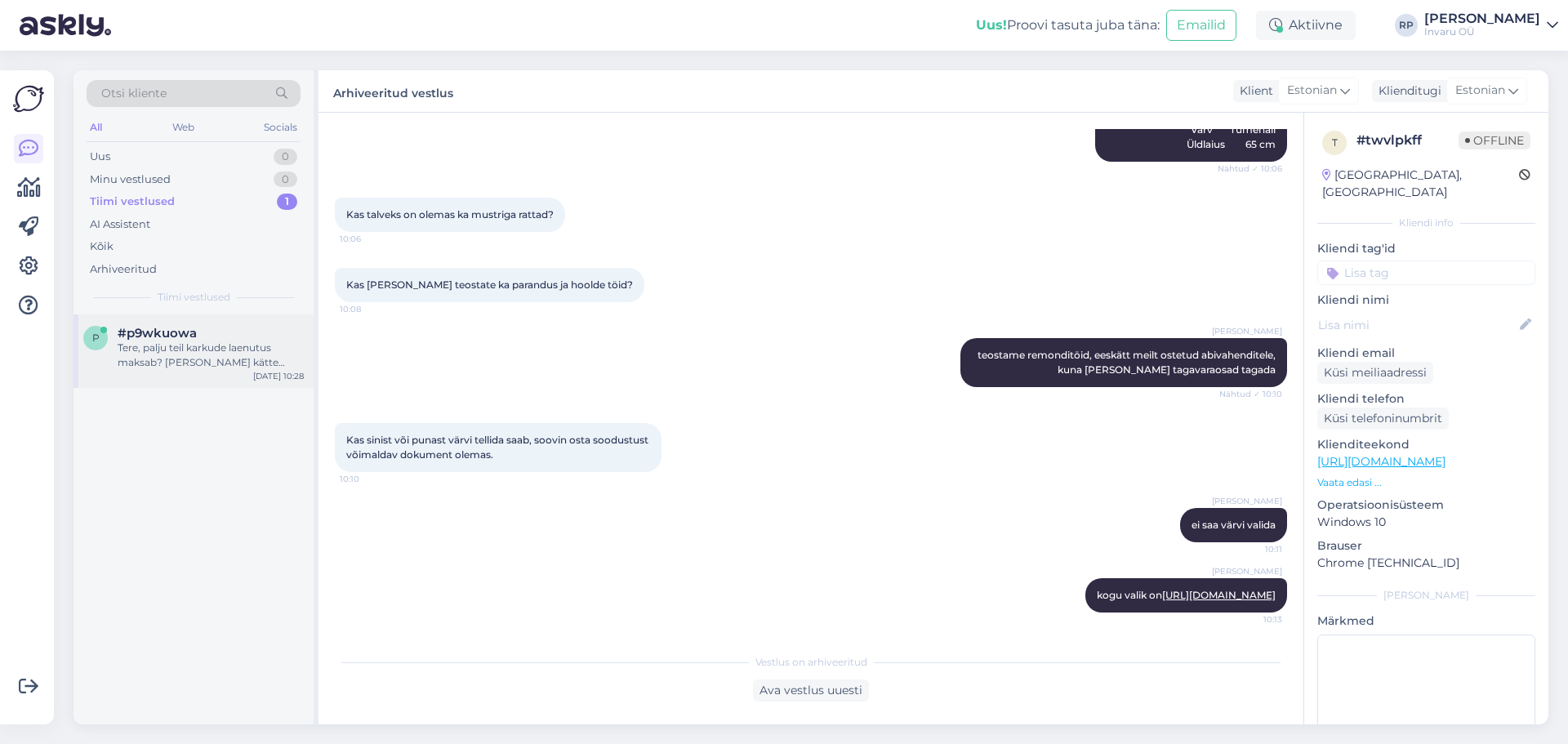
click at [142, 349] on div "Tere, palju teil karkude laenutus maksab? [PERSON_NAME] kätte saaks?" at bounding box center [210, 356] width 186 height 30
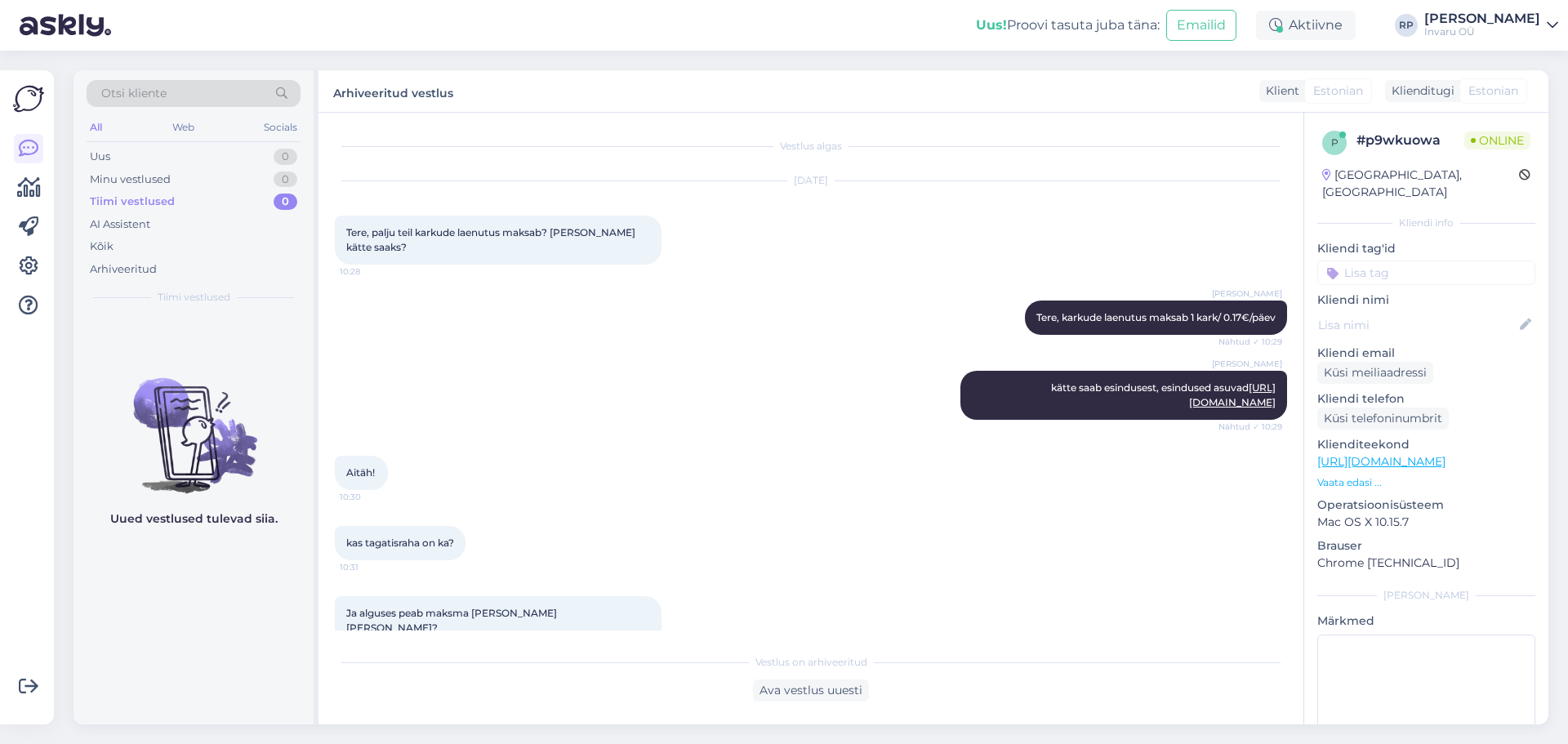
scroll to position [525, 0]
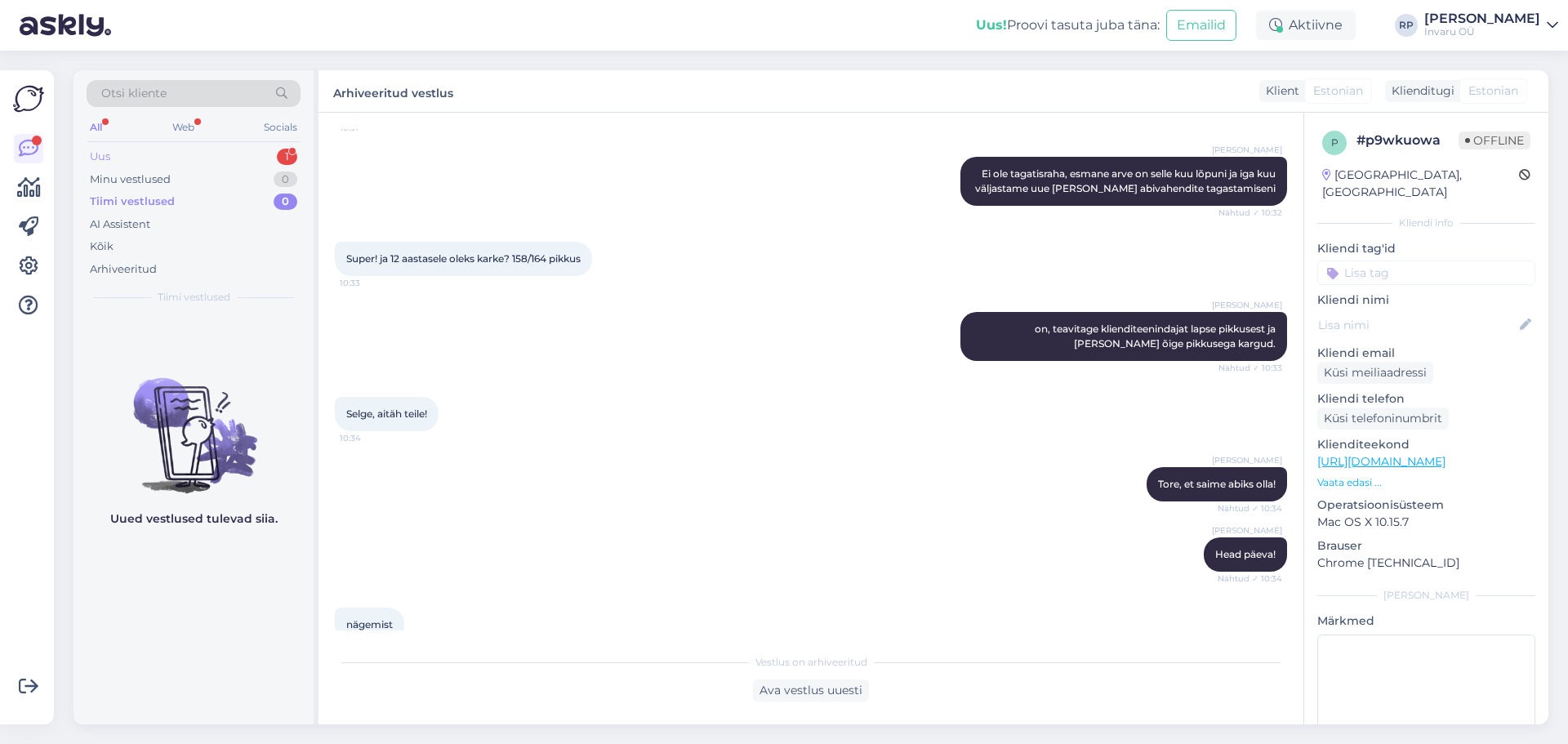
click at [110, 150] on div "Uus" at bounding box center [100, 156] width 21 height 16
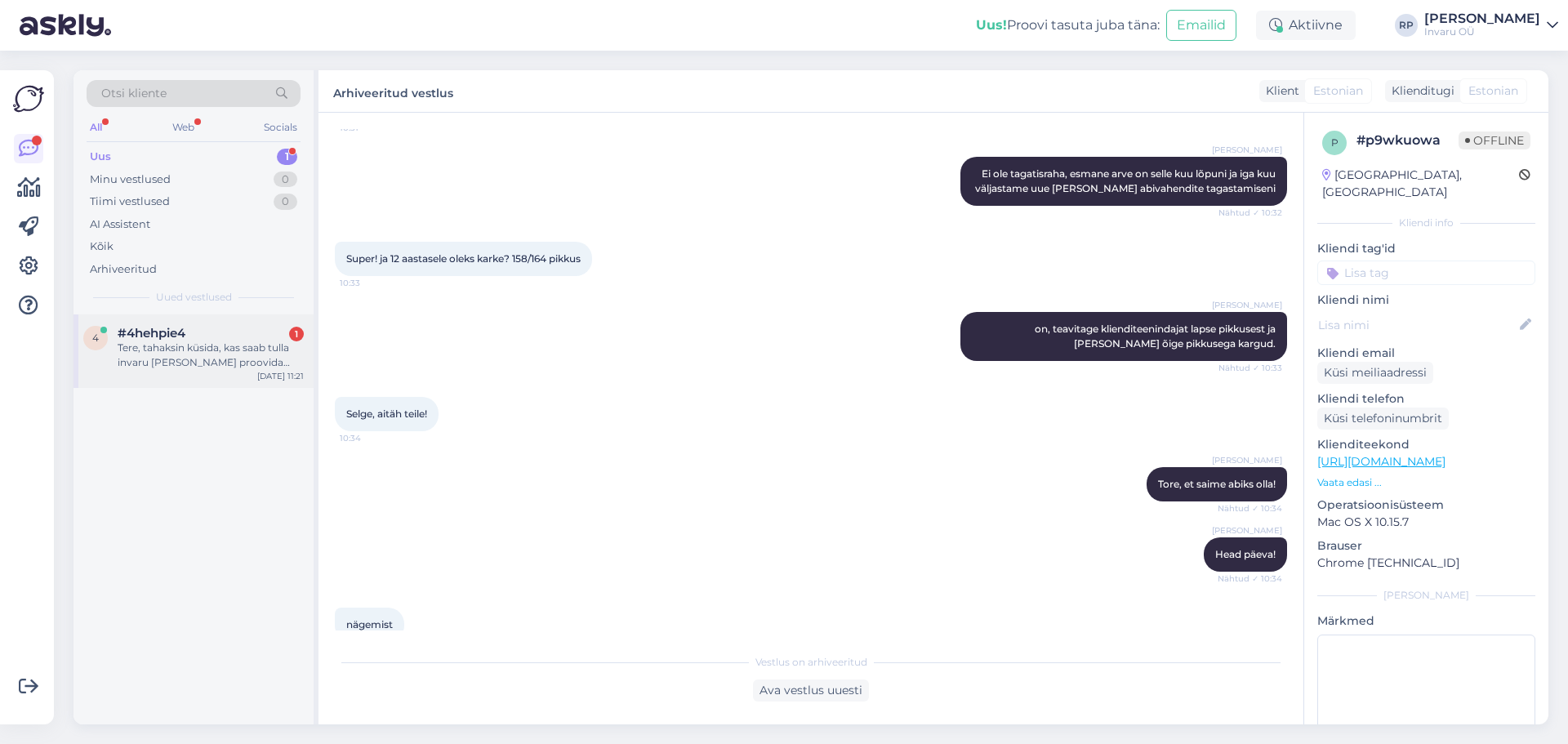
click at [188, 348] on div "Tere, tahaksin küsida, kas saab tulla invaru [PERSON_NAME] proovida erinevaid p…" at bounding box center [210, 356] width 186 height 30
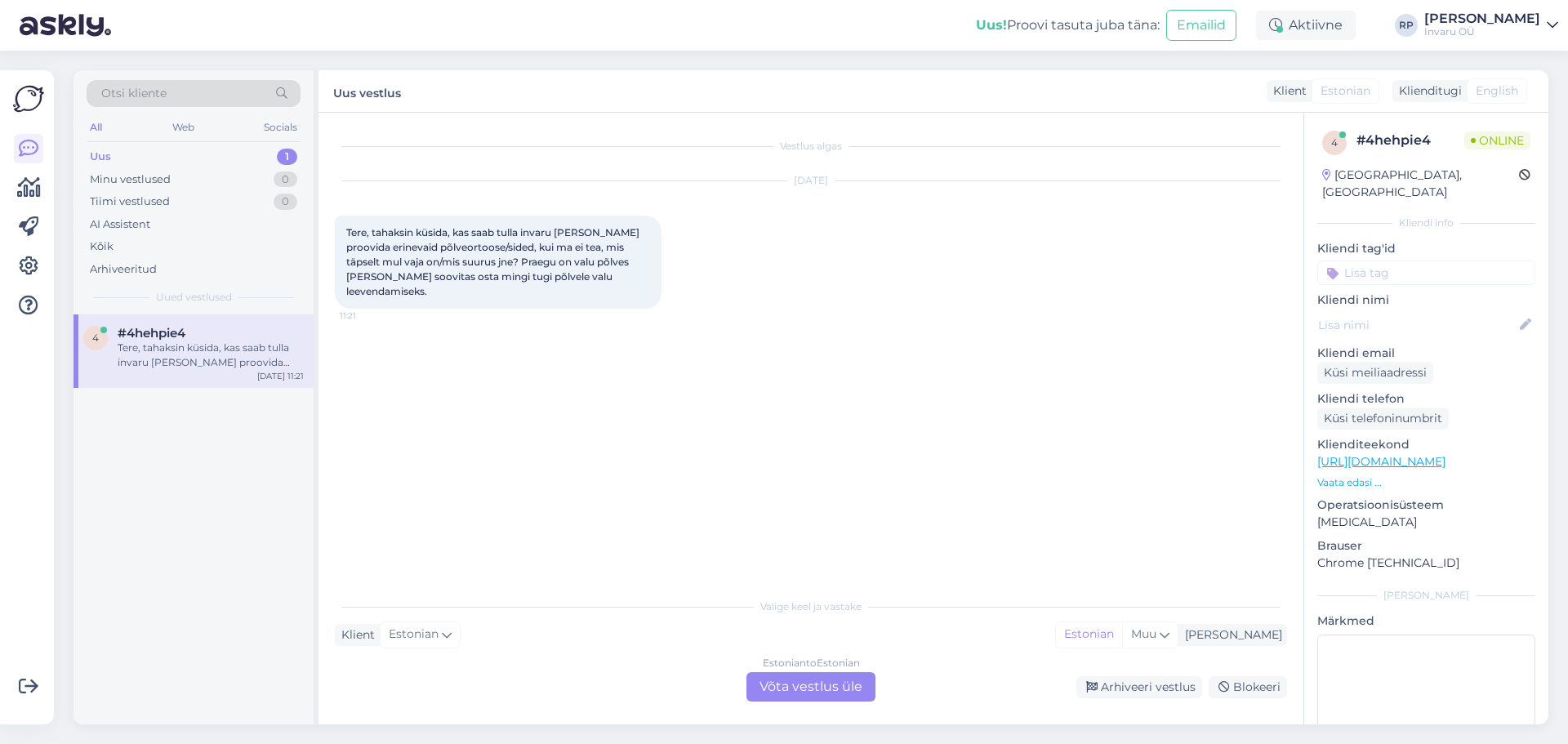
click at [818, 681] on div "Estonian to Estonian Võta vestlus üle" at bounding box center [811, 687] width 129 height 30
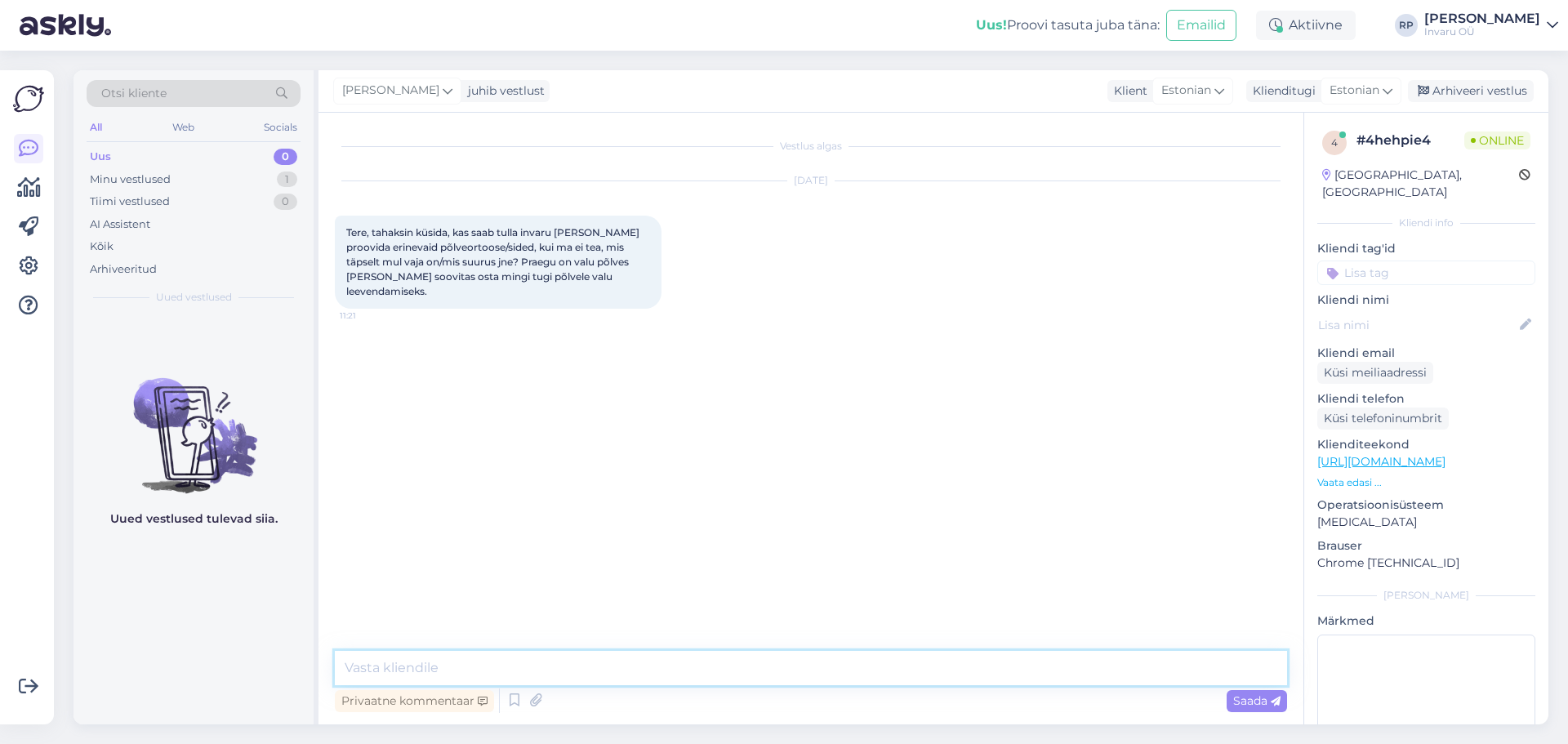
click at [462, 662] on textarea at bounding box center [810, 668] width 952 height 34
type textarea "Tere"
paste textarea "[URL][DOMAIN_NAME]"
click at [341, 666] on textarea "[URL][DOMAIN_NAME]" at bounding box center [810, 668] width 952 height 34
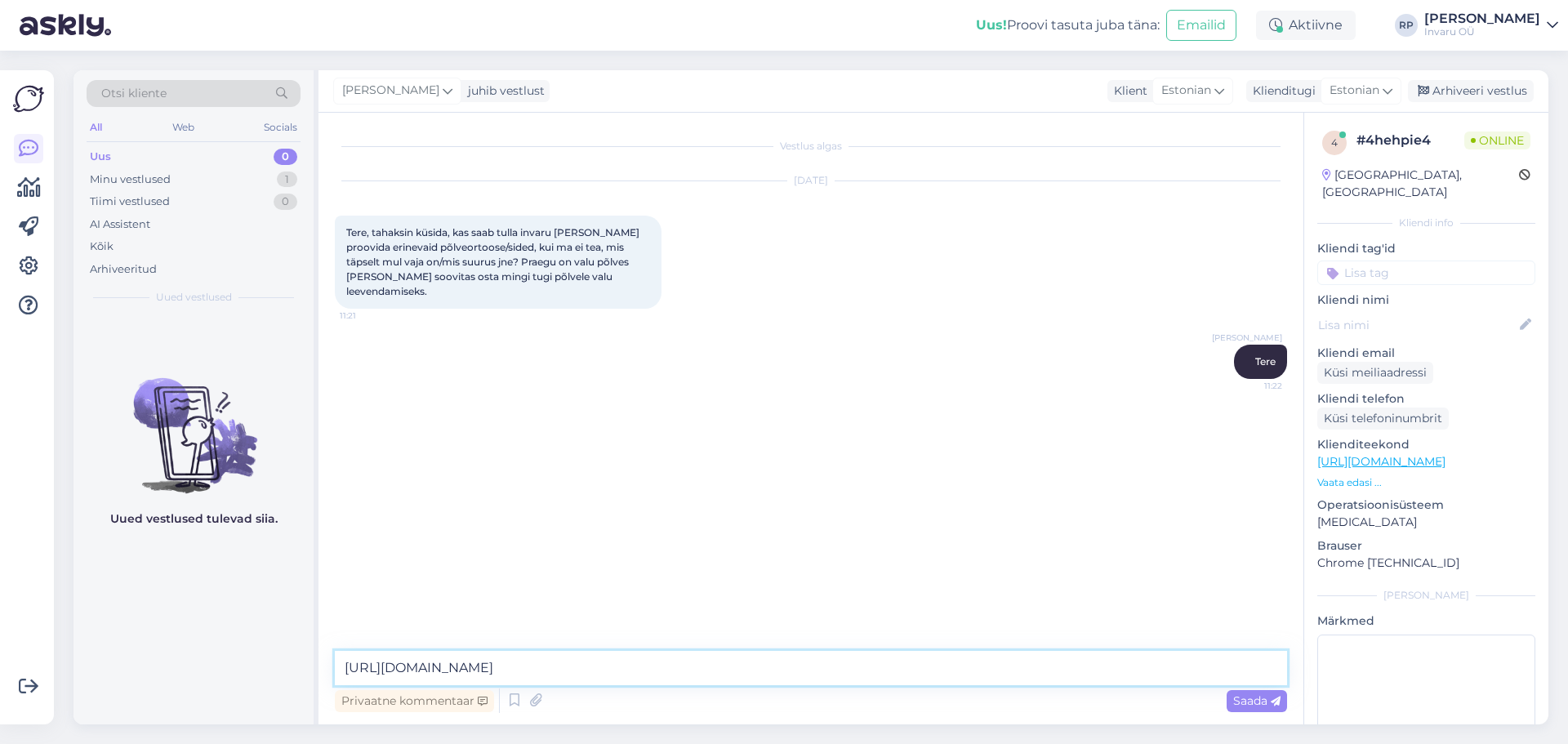
click at [338, 665] on textarea "[URL][DOMAIN_NAME]" at bounding box center [810, 668] width 952 height 34
type textarea "meie valiku [URL][DOMAIN_NAME]"
click at [1241, 705] on span "Saada" at bounding box center [1256, 700] width 48 height 15
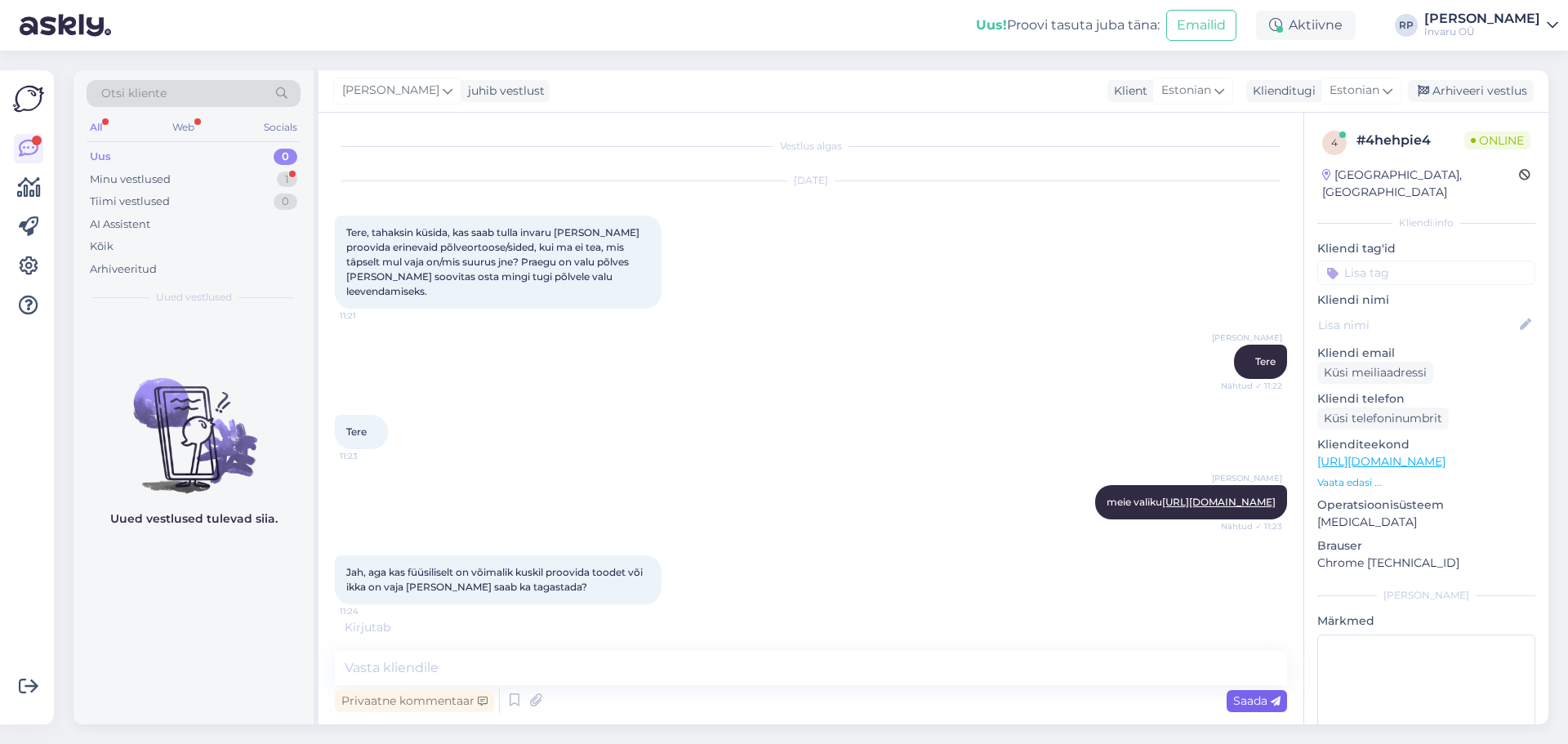
scroll to position [57, 0]
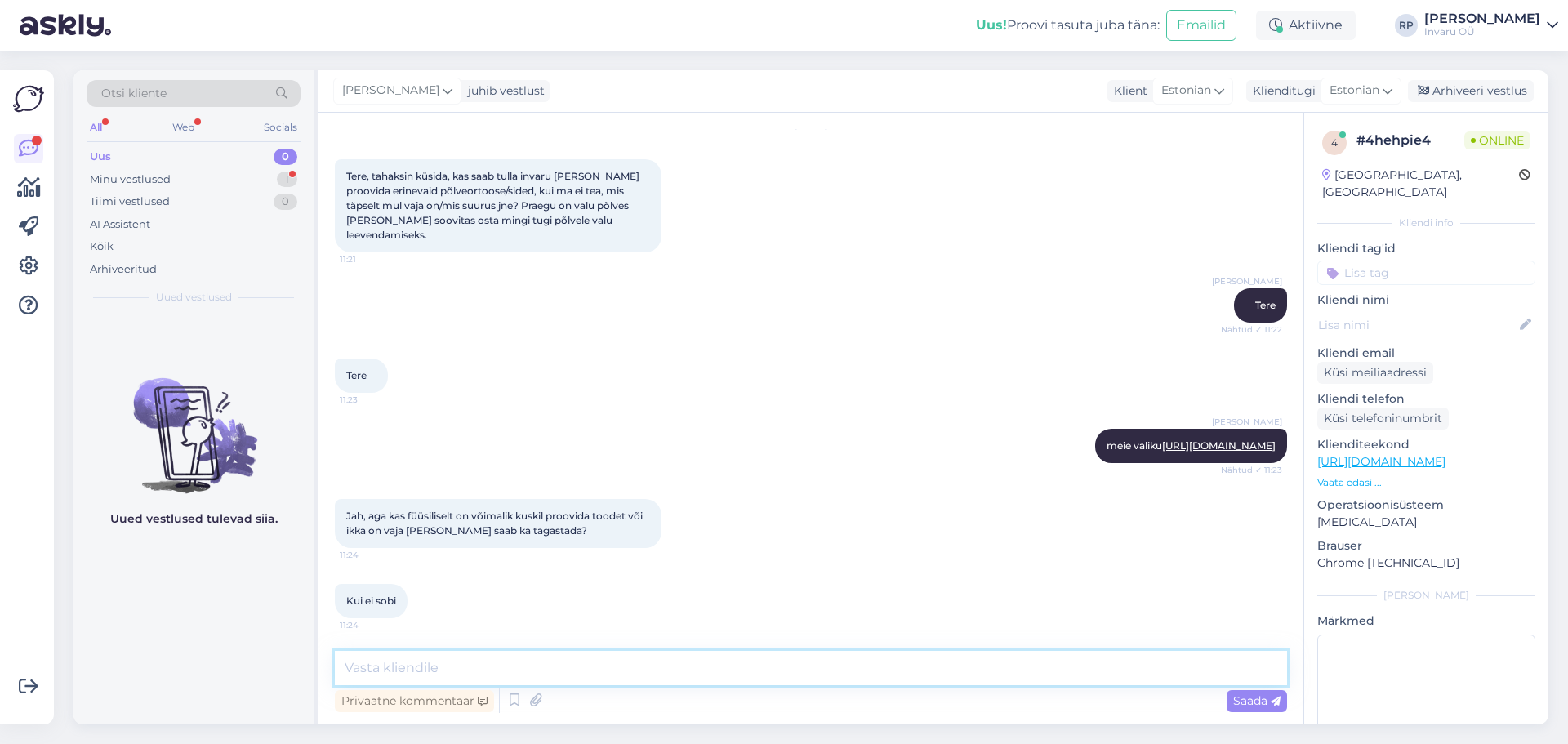
click at [387, 672] on textarea at bounding box center [810, 668] width 952 height 34
type textarea "kohapeal saate proovida"
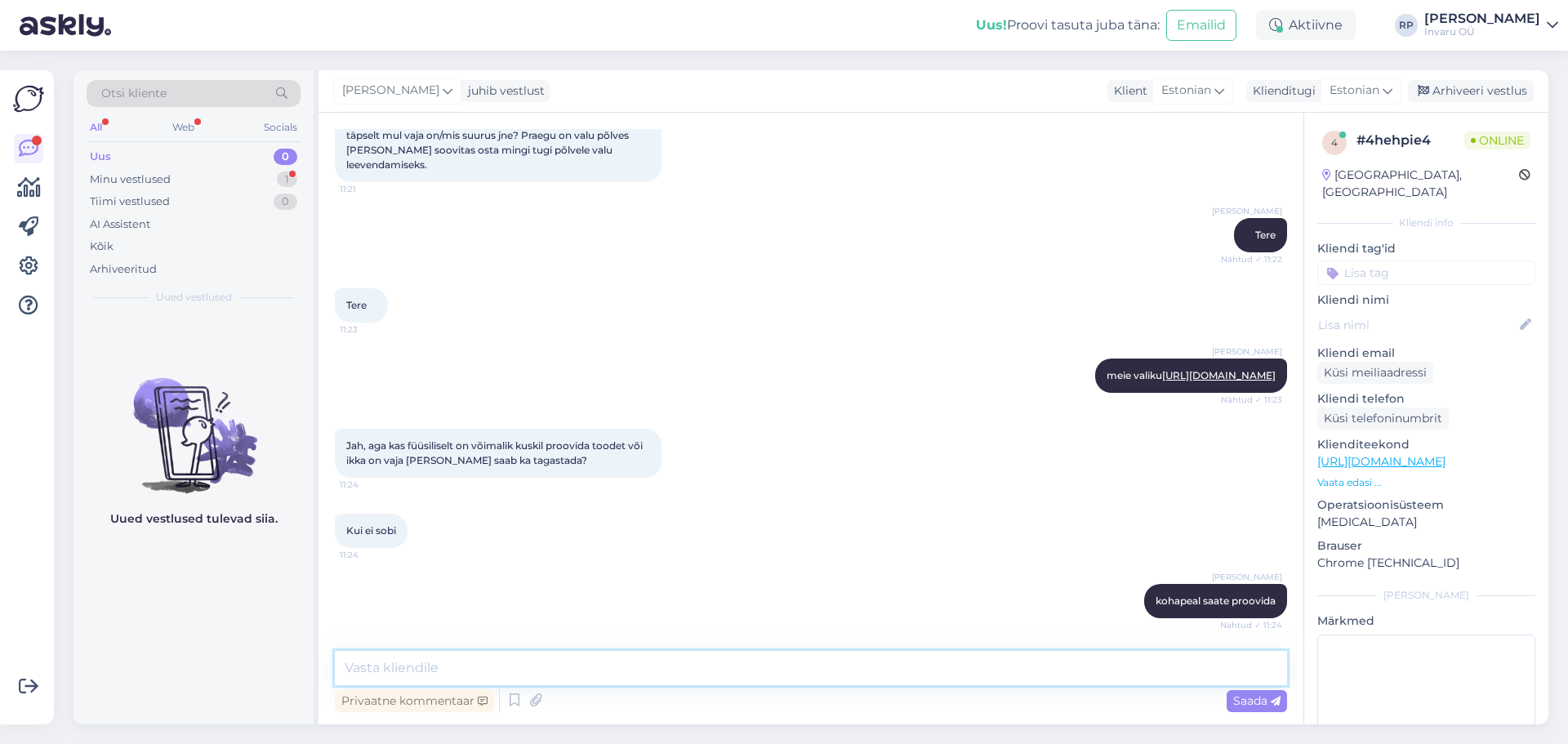
scroll to position [197, 0]
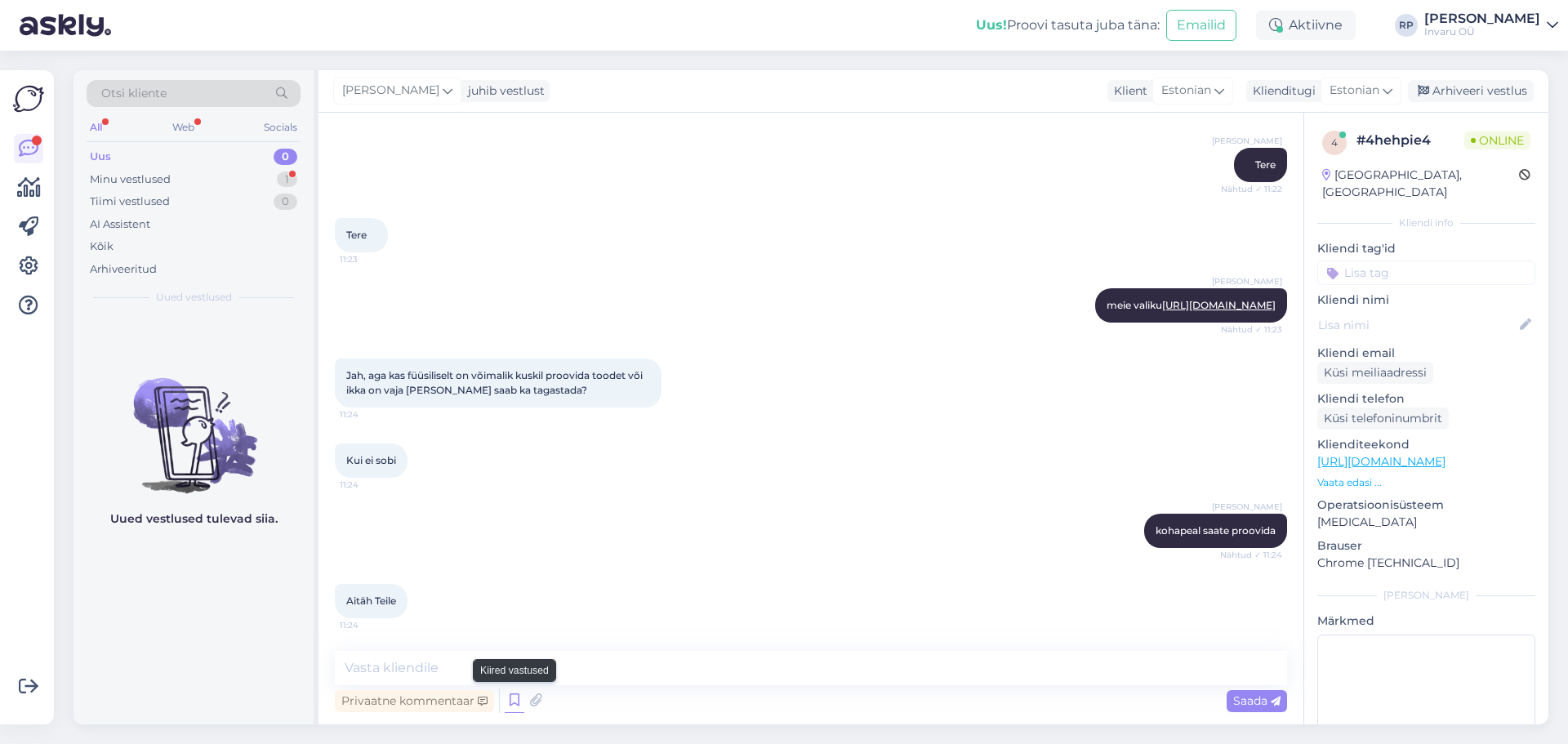
click at [512, 698] on icon at bounding box center [515, 700] width 20 height 25
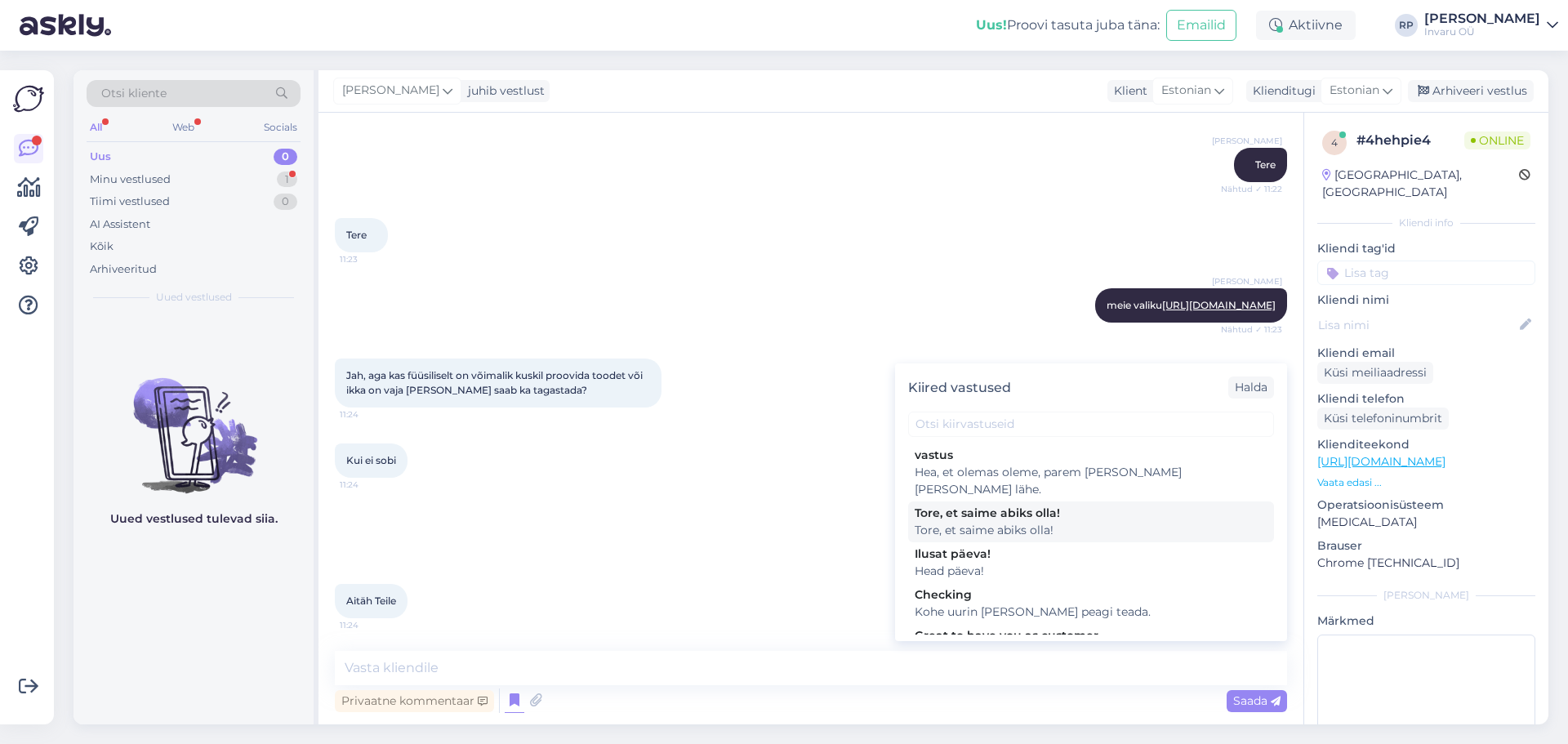
click at [987, 505] on div "Tore, et saime abiks olla!" at bounding box center [1091, 513] width 352 height 17
type textarea "Tore, et saime abiks olla!"
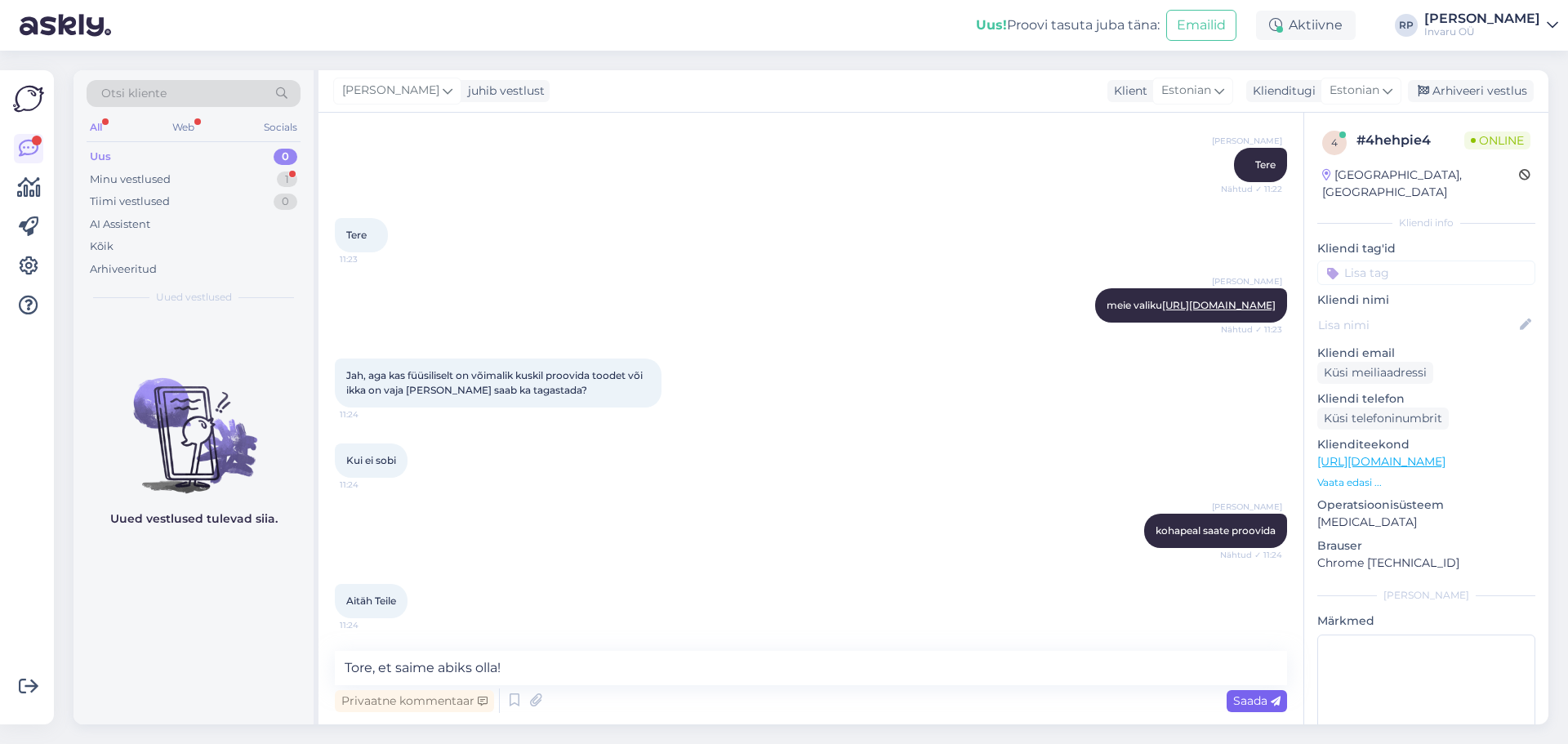
click at [1251, 701] on span "Saada" at bounding box center [1256, 700] width 48 height 15
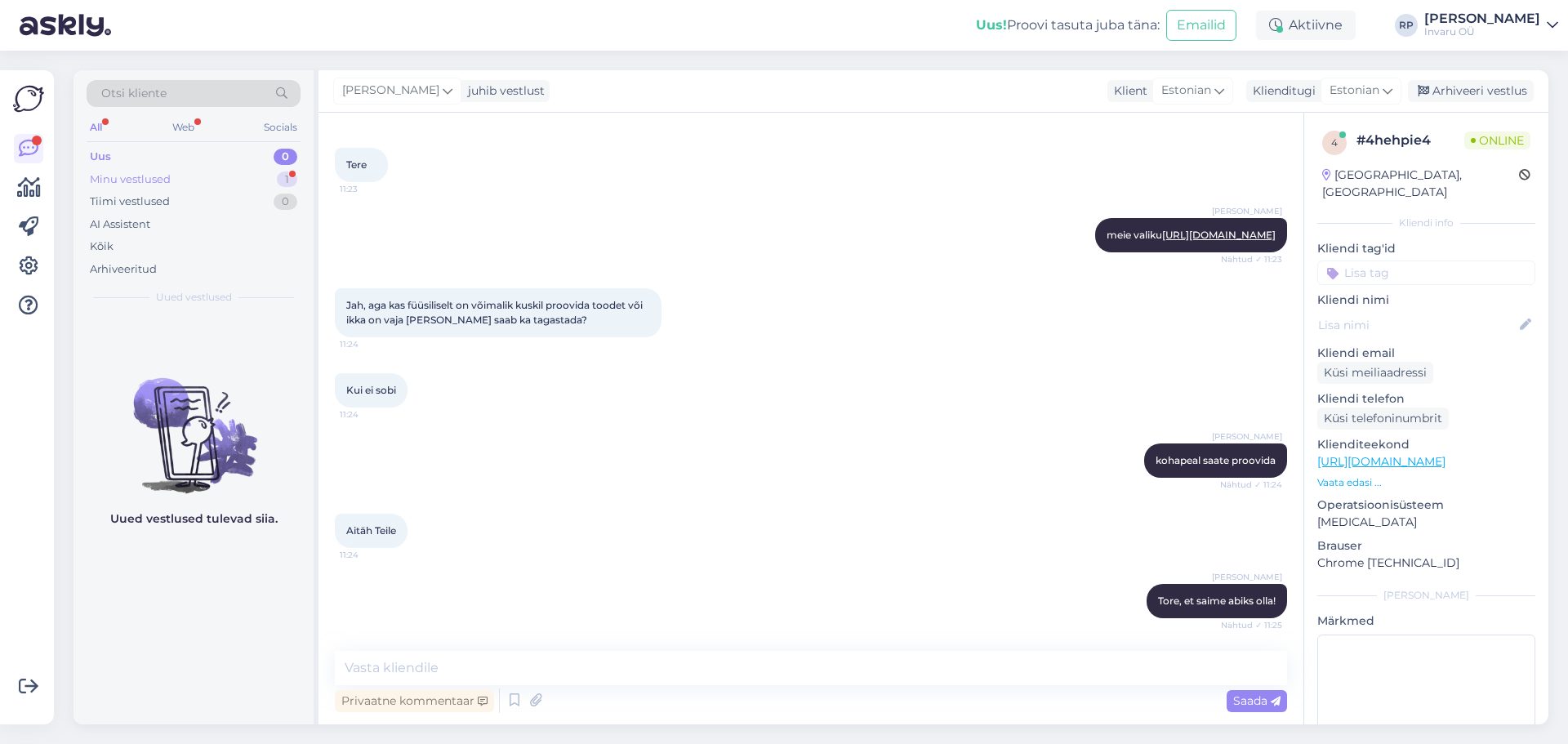
click at [138, 177] on div "Minu vestlused" at bounding box center [129, 179] width 81 height 16
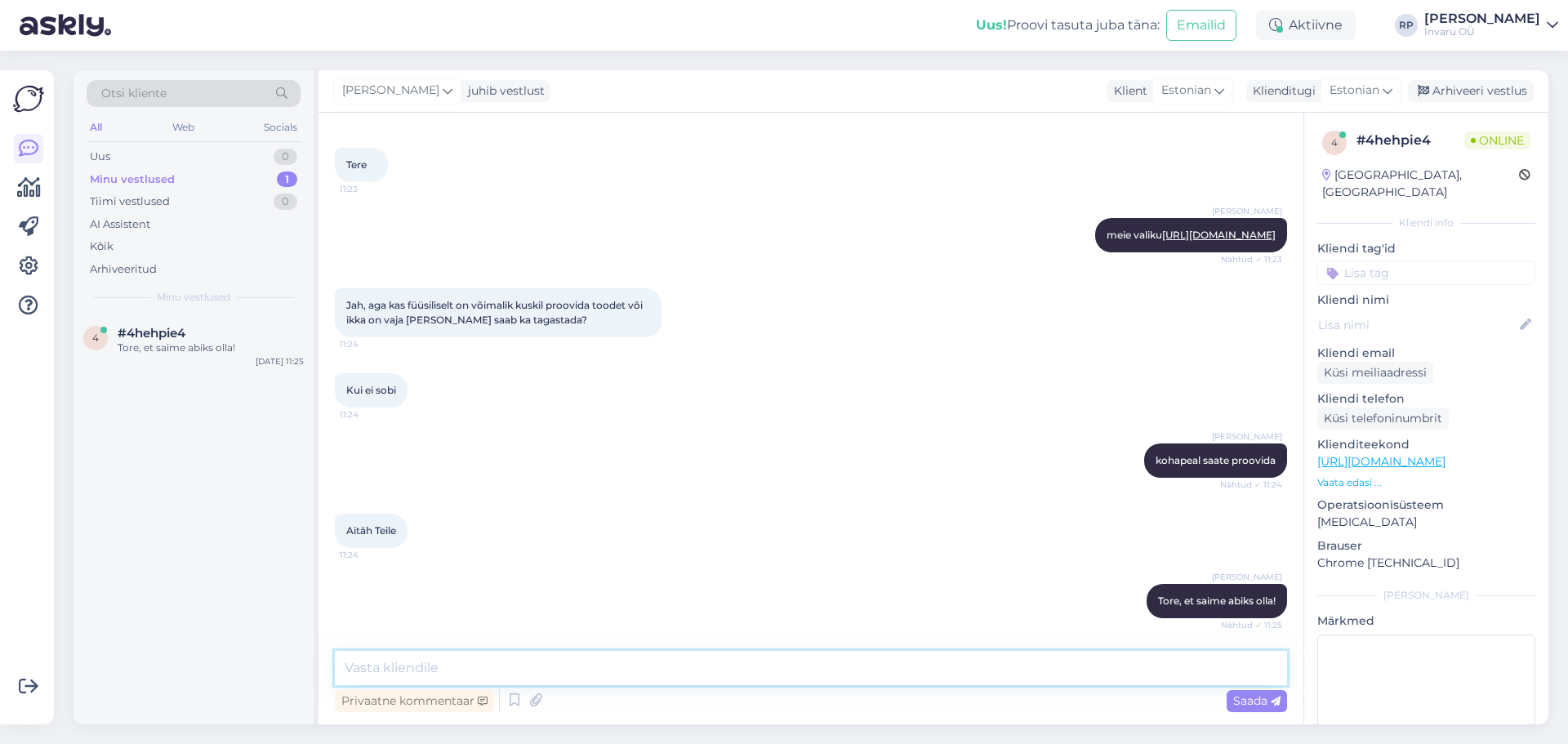
click at [387, 667] on textarea at bounding box center [810, 668] width 952 height 34
